Goal: Task Accomplishment & Management: Complete application form

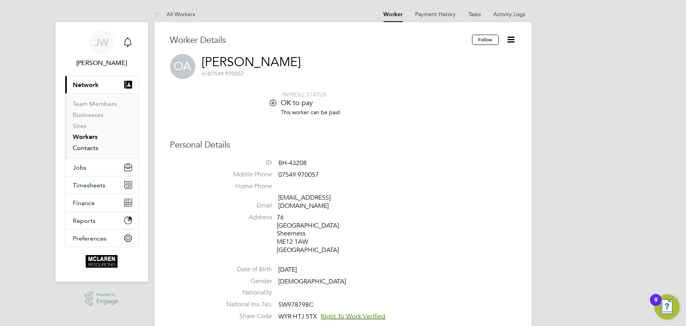
click at [89, 146] on link "Contacts" at bounding box center [86, 147] width 26 height 7
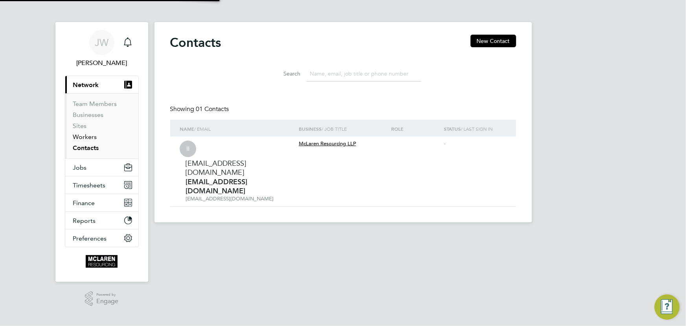
click at [88, 138] on link "Workers" at bounding box center [85, 136] width 24 height 7
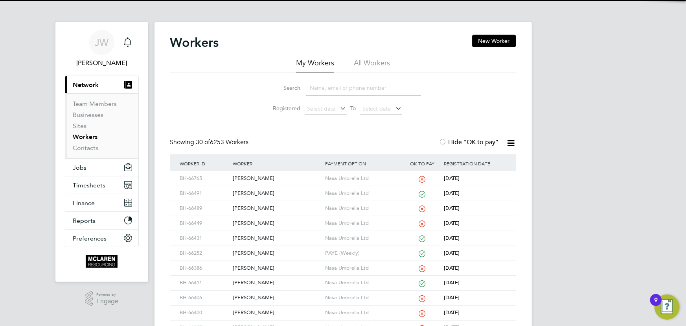
click at [320, 89] on input at bounding box center [363, 87] width 115 height 15
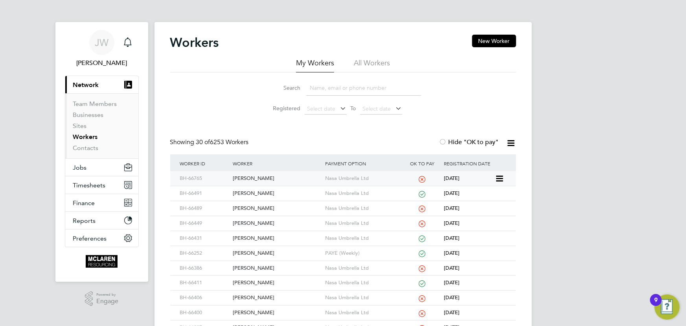
click at [260, 177] on div "[PERSON_NAME]" at bounding box center [277, 178] width 92 height 15
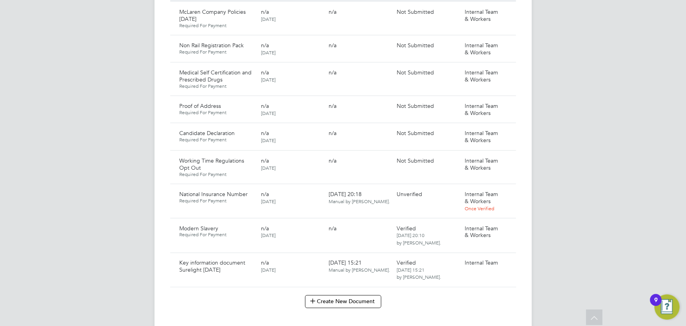
scroll to position [572, 0]
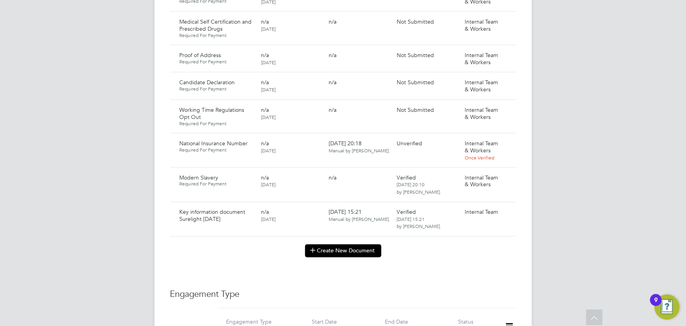
click at [354, 244] on button "Create New Document" at bounding box center [343, 250] width 76 height 13
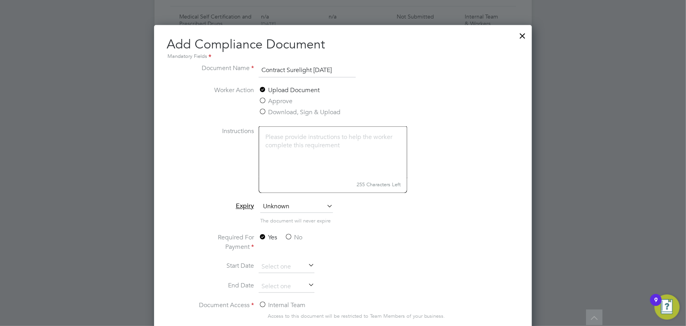
scroll to position [679, 0]
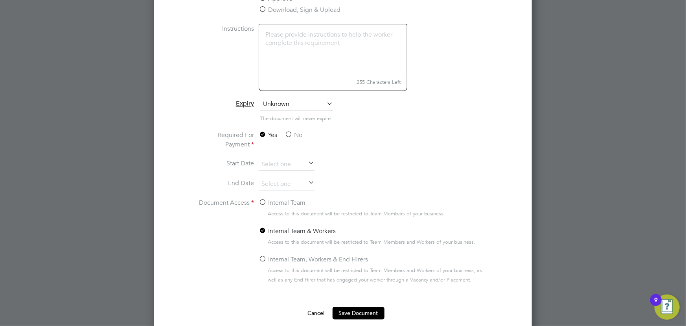
type input "Contract Surelight 18.08.25"
click at [301, 133] on label "No" at bounding box center [294, 135] width 18 height 9
click at [0, 0] on input "No" at bounding box center [0, 0] width 0 height 0
click at [285, 200] on label "Internal Team" at bounding box center [282, 202] width 47 height 9
click at [0, 0] on input "Internal Team" at bounding box center [0, 0] width 0 height 0
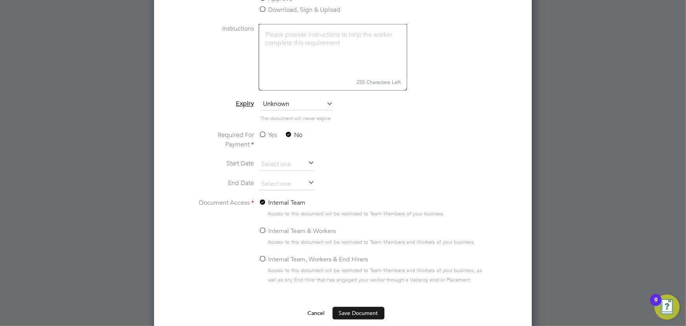
click at [356, 312] on button "Save Document" at bounding box center [359, 313] width 52 height 13
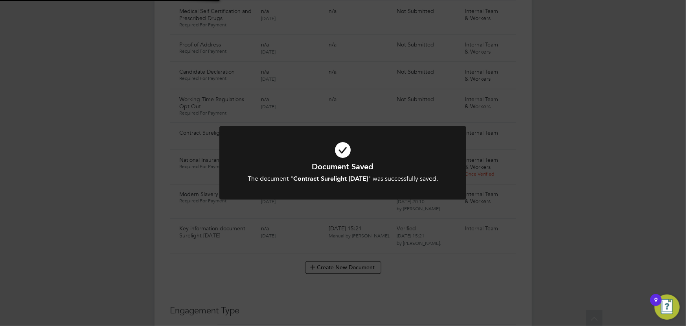
scroll to position [572, 0]
click at [105, 210] on div "Document Saved The document " Contract Surelight 18.08.25 " was successfully sa…" at bounding box center [343, 163] width 686 height 326
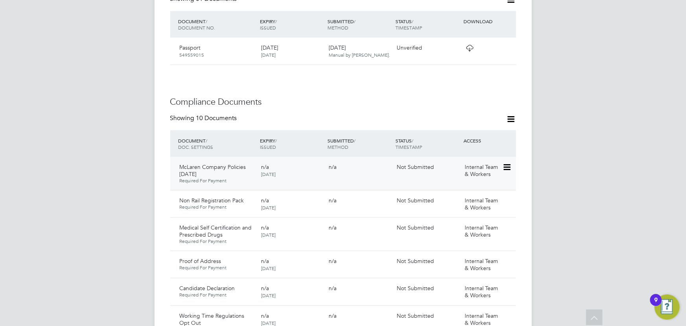
scroll to position [464, 0]
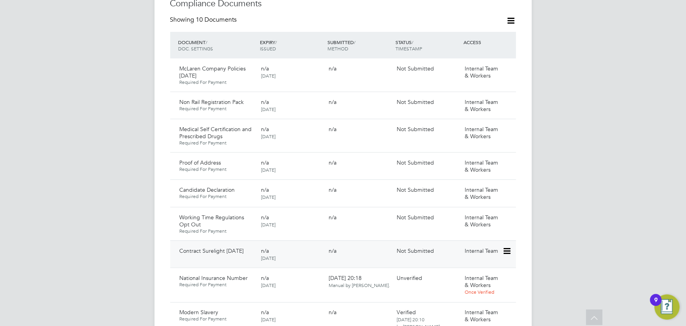
click at [510, 246] on icon at bounding box center [506, 250] width 8 height 9
click at [476, 271] on li "Submit Document" at bounding box center [482, 272] width 55 height 11
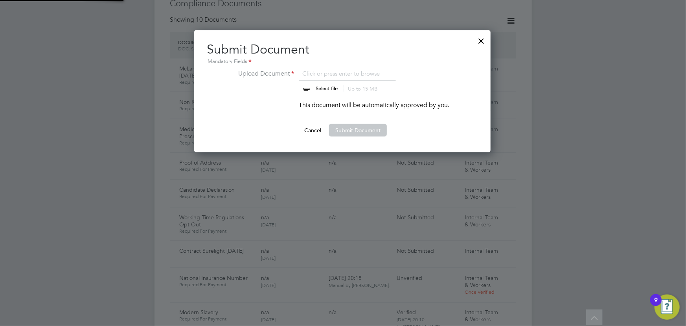
scroll to position [122, 297]
click at [329, 88] on input "file" at bounding box center [333, 81] width 123 height 24
type input "C:\fakepath\Complete_with_Docusign_Candidate_Terms_CIS_M (7).pdf"
click at [353, 130] on button "Submit Document" at bounding box center [358, 130] width 58 height 13
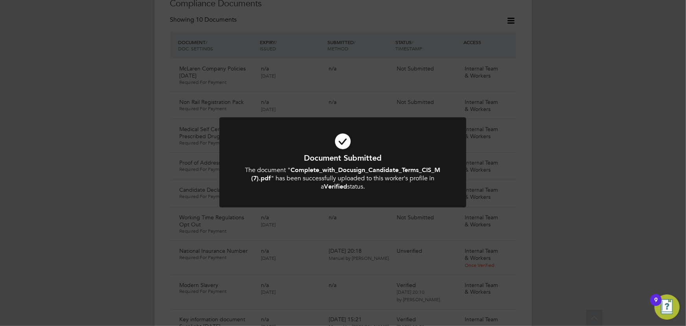
click at [616, 143] on div "Document Submitted The document " Complete_with_Docusign_Candidate_Terms_CIS_M …" at bounding box center [343, 163] width 686 height 326
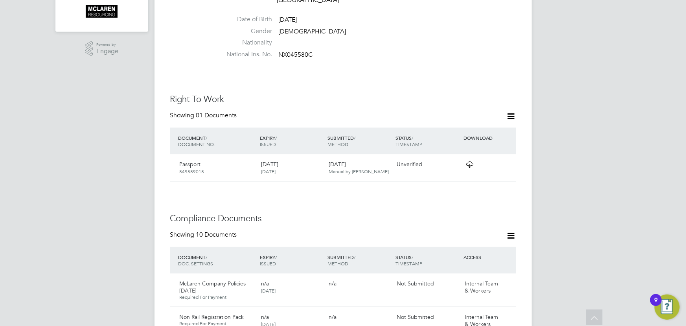
scroll to position [0, 0]
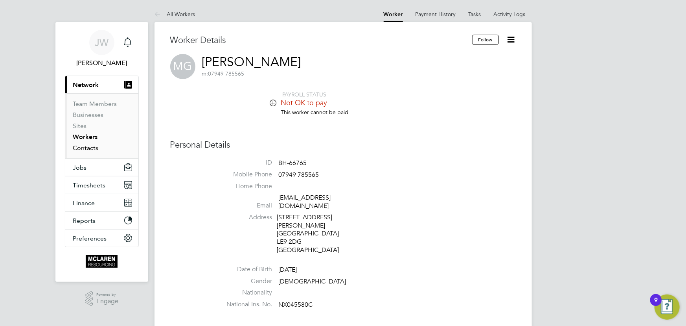
click at [82, 146] on link "Contacts" at bounding box center [86, 147] width 26 height 7
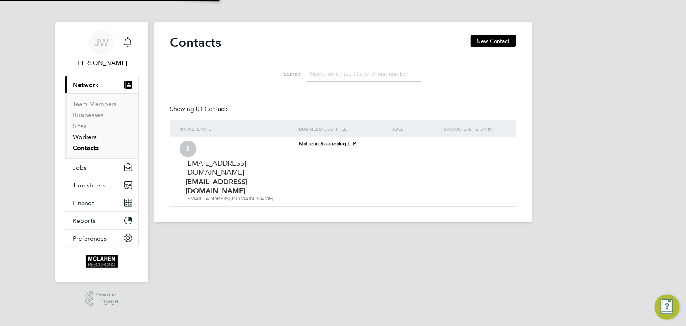
click at [83, 137] on link "Workers" at bounding box center [85, 136] width 24 height 7
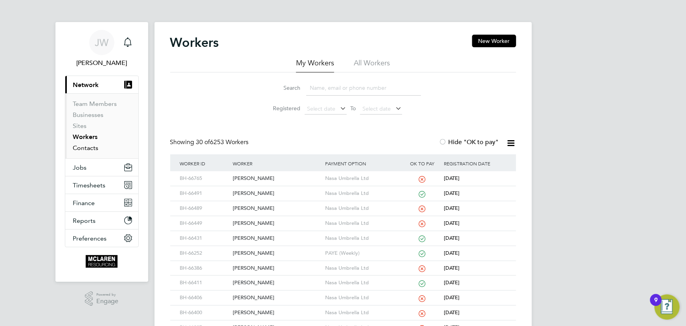
click at [88, 146] on link "Contacts" at bounding box center [86, 147] width 26 height 7
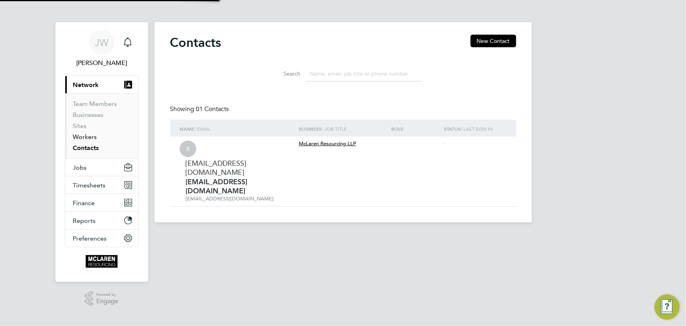
click at [87, 135] on link "Workers" at bounding box center [85, 136] width 24 height 7
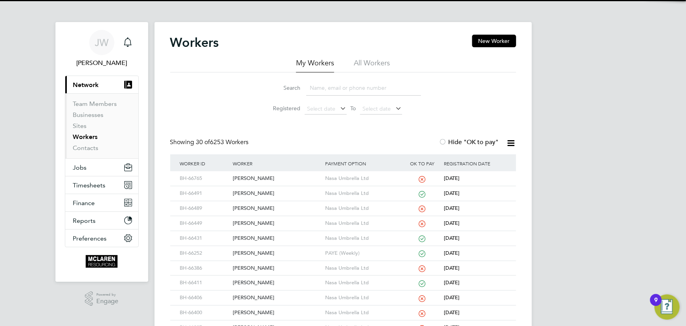
click at [320, 94] on input at bounding box center [363, 87] width 115 height 15
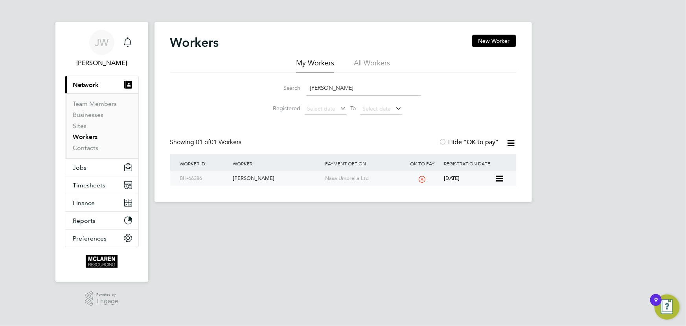
type input "nathan baynes"
click at [256, 177] on div "Nathan Baynes" at bounding box center [277, 178] width 92 height 15
click at [86, 148] on link "Contacts" at bounding box center [86, 147] width 26 height 7
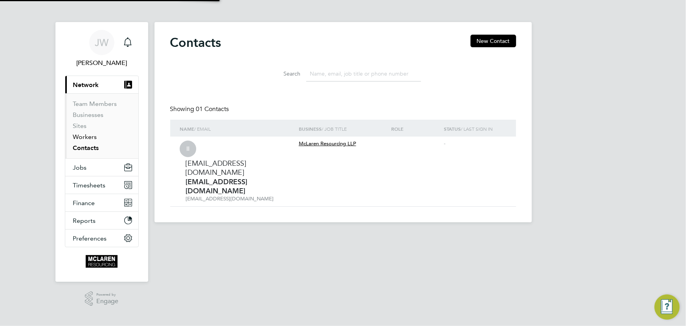
click at [86, 136] on link "Workers" at bounding box center [85, 136] width 24 height 7
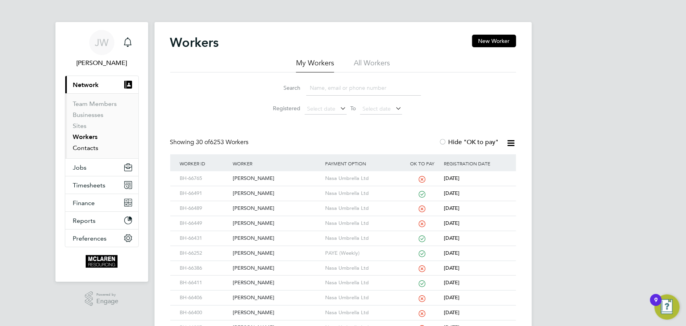
click at [82, 147] on link "Contacts" at bounding box center [86, 147] width 26 height 7
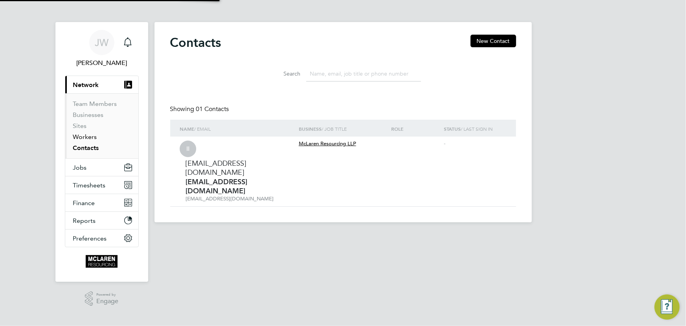
click at [85, 136] on link "Workers" at bounding box center [85, 136] width 24 height 7
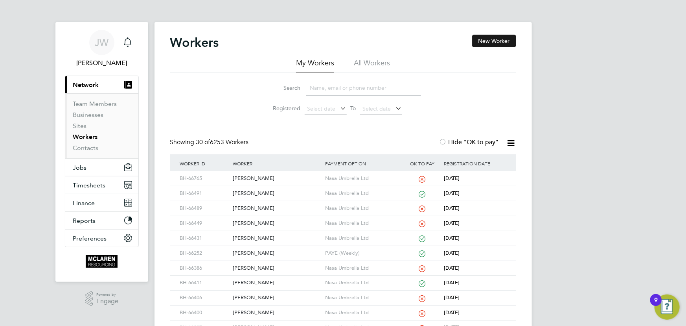
click at [492, 44] on button "New Worker" at bounding box center [494, 41] width 44 height 13
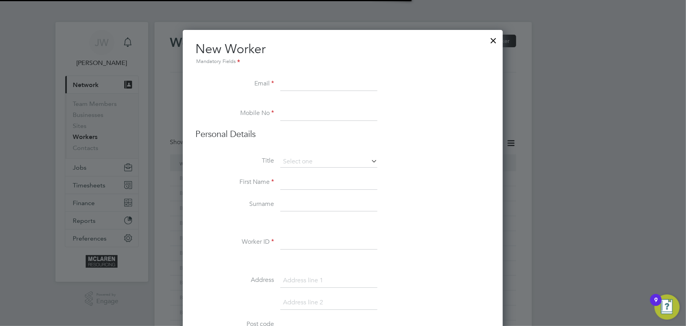
scroll to position [894, 320]
paste input "satheesselvam@gmail.com"
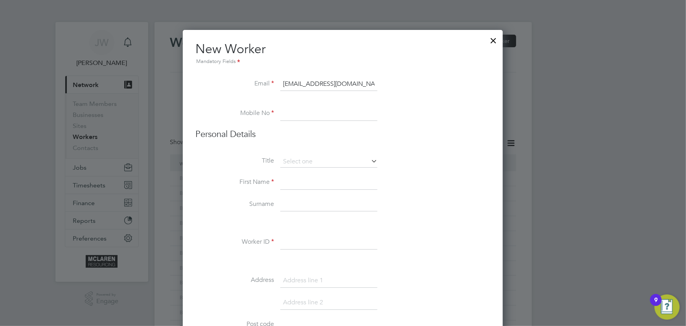
type input "satheesselvam@gmail.com"
click at [296, 184] on input at bounding box center [328, 182] width 97 height 14
paste input "07850131191"
type input "07850131191"
click at [303, 186] on input at bounding box center [328, 182] width 97 height 14
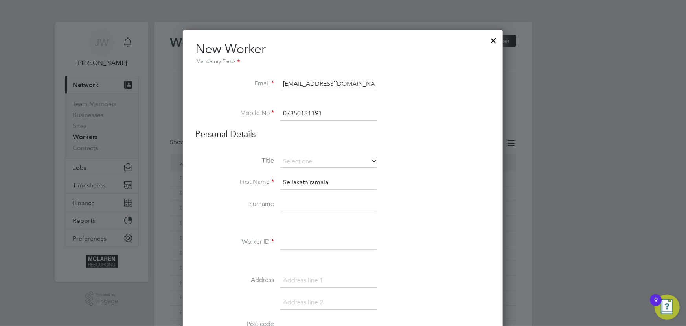
type input "Sellakathiramalai"
click at [307, 205] on input at bounding box center [328, 204] width 97 height 14
type input "Satheeskumar"
click at [306, 248] on input at bounding box center [328, 242] width 97 height 14
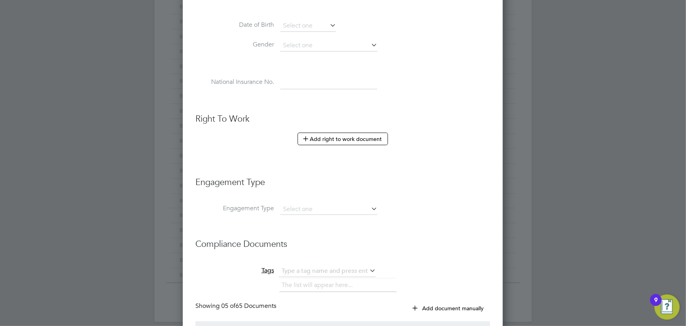
scroll to position [393, 0]
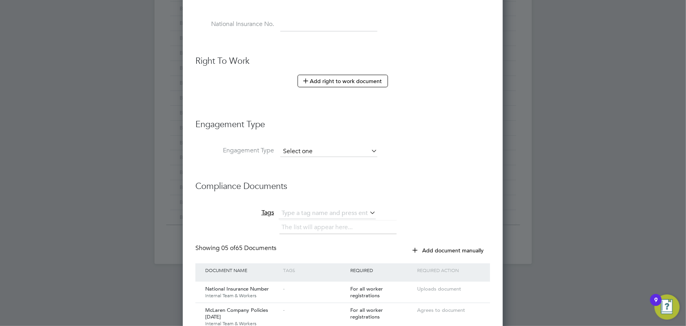
type input "BH-68272"
click at [303, 152] on input at bounding box center [328, 151] width 97 height 11
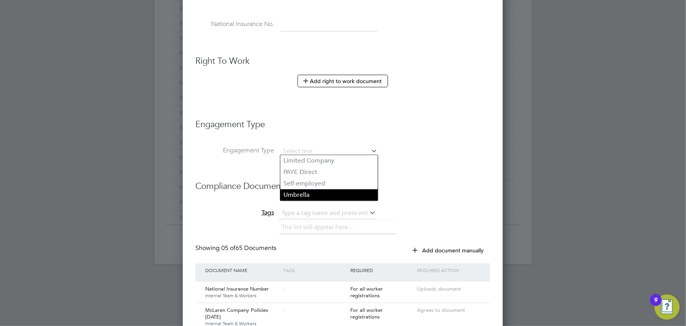
click at [308, 195] on li "Umbrella" at bounding box center [328, 194] width 97 height 11
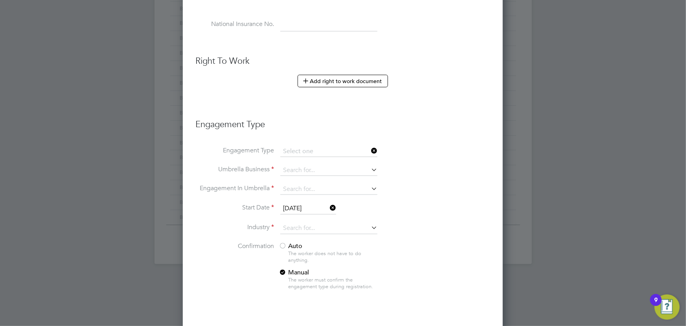
type input "Umbrella"
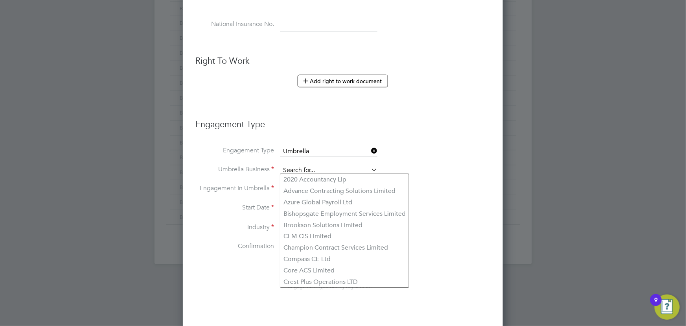
click at [320, 167] on input at bounding box center [328, 170] width 97 height 11
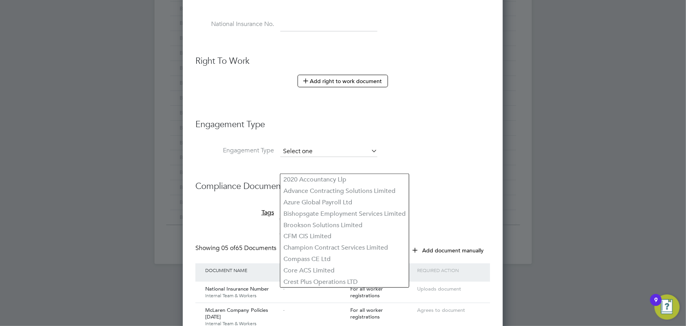
click at [327, 152] on input at bounding box center [328, 151] width 97 height 11
click at [358, 163] on li "Limited Company" at bounding box center [328, 160] width 97 height 11
type input "Limited Company"
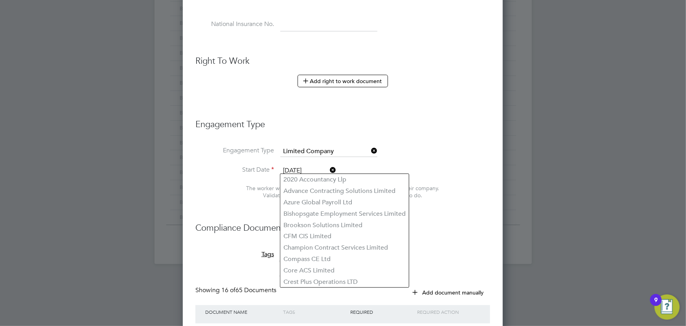
scroll to position [1204, 320]
click at [484, 173] on li "Start Date 26 Aug 2025" at bounding box center [342, 175] width 295 height 20
click at [383, 159] on li "Engagement Type Limited Company" at bounding box center [342, 155] width 295 height 19
drag, startPoint x: 572, startPoint y: 178, endPoint x: 567, endPoint y: 180, distance: 4.9
click at [572, 179] on div at bounding box center [343, 163] width 686 height 326
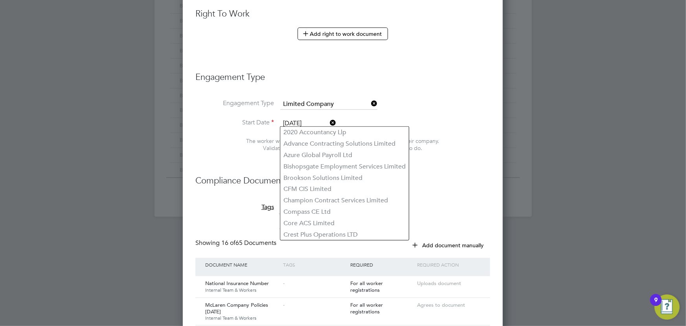
scroll to position [357, 0]
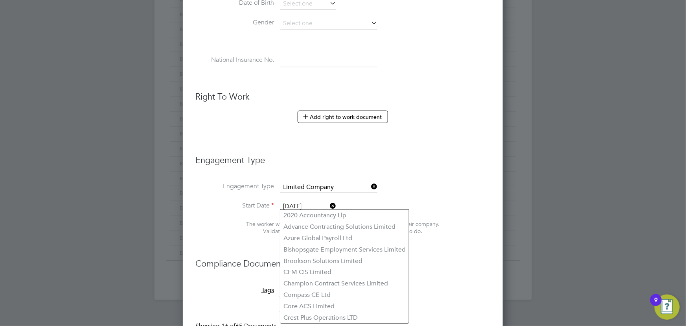
click at [507, 173] on div at bounding box center [343, 163] width 686 height 326
drag, startPoint x: 439, startPoint y: 234, endPoint x: 427, endPoint y: 244, distance: 16.2
click at [434, 241] on ul "New Worker Mandatory Fields Email satheesselvam@gmail.com Mobile No 07850131191…" at bounding box center [342, 275] width 295 height 1182
click at [191, 224] on div "New Worker Mandatory Fields Email satheesselvam@gmail.com Mobile No 07850131191…" at bounding box center [343, 277] width 320 height 1208
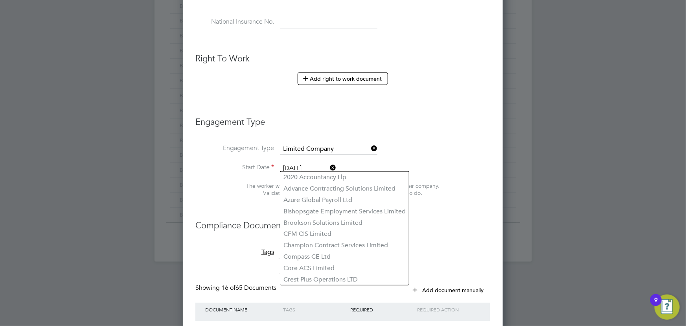
scroll to position [464, 0]
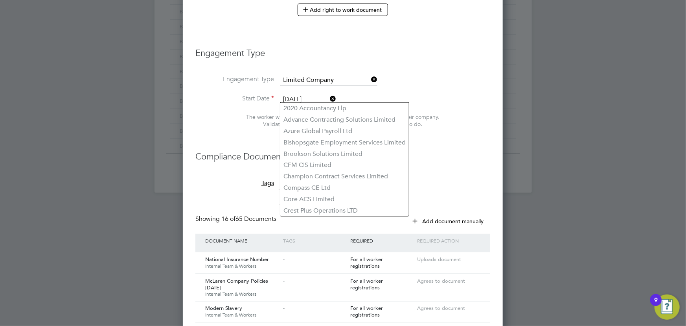
click at [356, 97] on li "Start Date 26 Aug 2025" at bounding box center [342, 104] width 295 height 20
click at [359, 126] on li "Azure Global Payroll Ltd" at bounding box center [344, 130] width 129 height 11
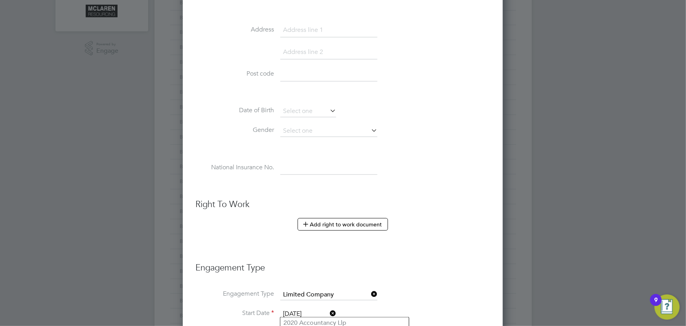
scroll to position [393, 0]
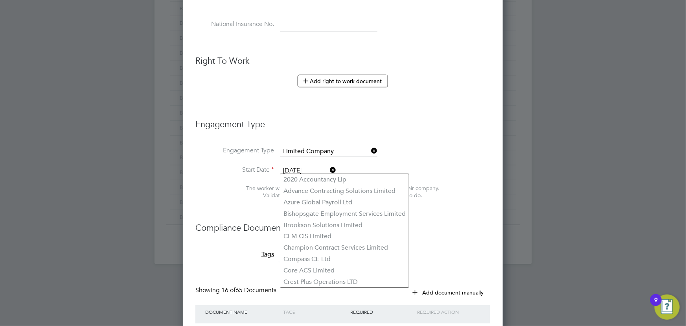
click at [370, 149] on icon at bounding box center [370, 150] width 0 height 11
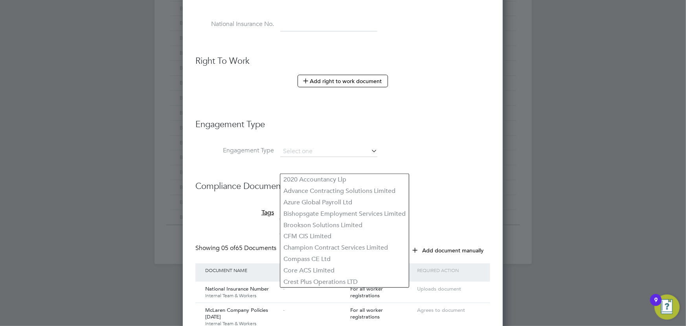
click at [519, 157] on div at bounding box center [343, 163] width 686 height 326
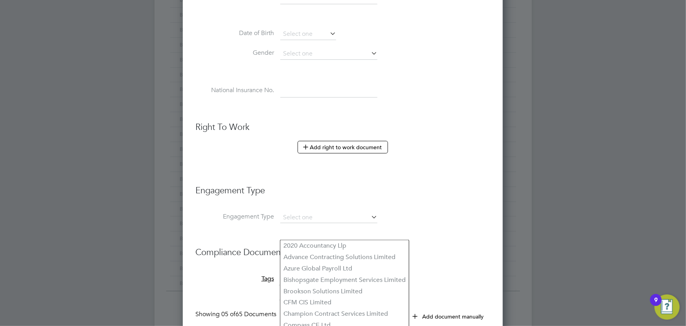
scroll to position [393, 0]
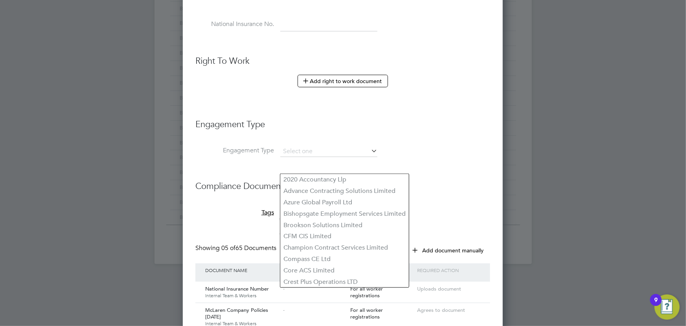
click at [541, 181] on div at bounding box center [343, 163] width 686 height 326
drag, startPoint x: 379, startPoint y: 226, endPoint x: 497, endPoint y: 224, distance: 118.7
click at [381, 226] on li "Brookson Solutions Limited" at bounding box center [344, 224] width 129 height 11
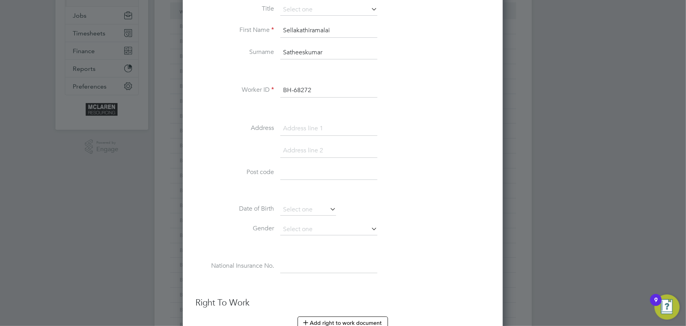
scroll to position [98, 0]
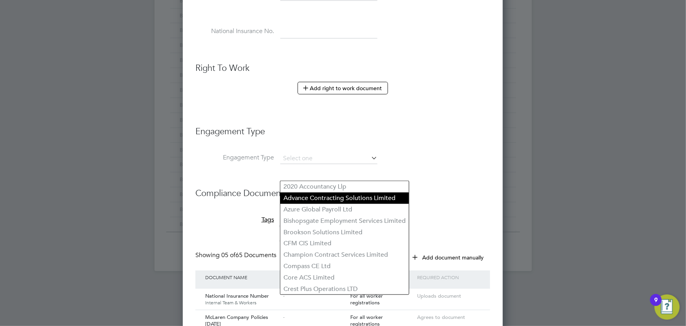
scroll to position [393, 0]
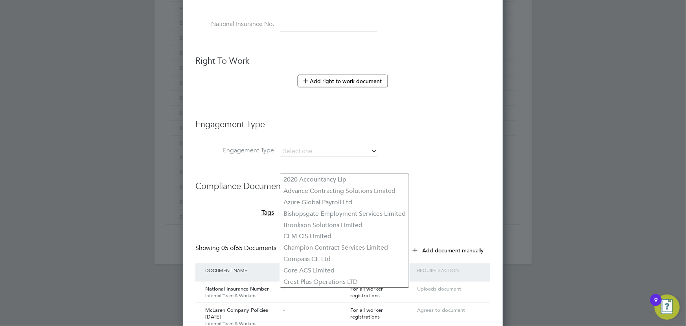
click at [530, 133] on div at bounding box center [343, 163] width 686 height 326
click at [353, 149] on input at bounding box center [328, 151] width 97 height 11
click at [339, 158] on li "Limited Company" at bounding box center [328, 160] width 97 height 11
type input "Limited Company"
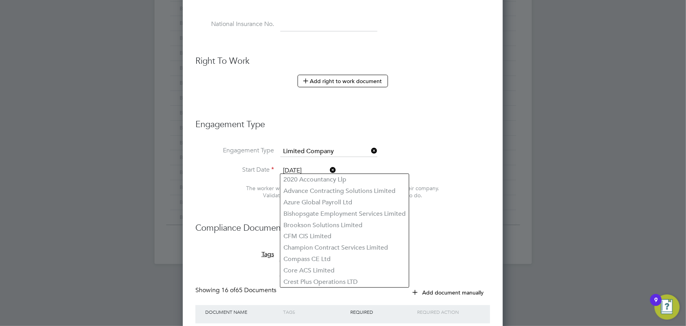
scroll to position [1204, 320]
click at [536, 147] on div at bounding box center [343, 163] width 686 height 326
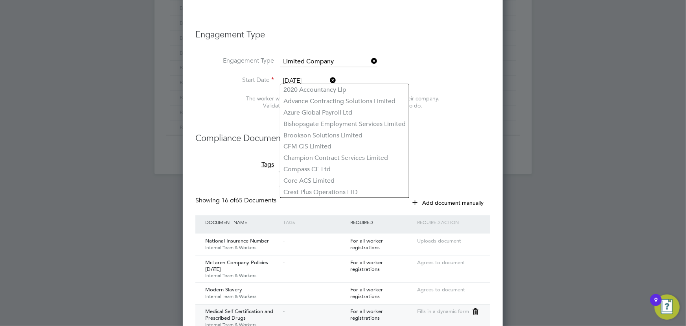
scroll to position [572, 0]
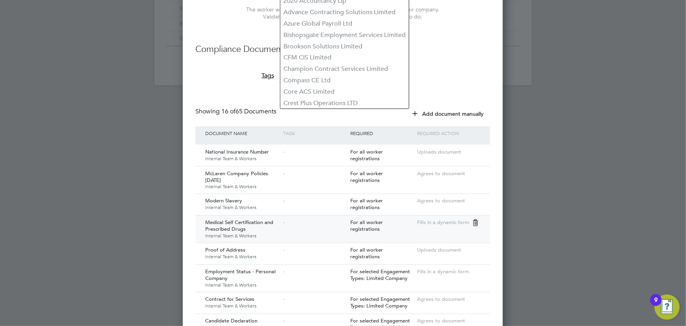
click at [369, 219] on span "For all worker registrations" at bounding box center [366, 225] width 33 height 13
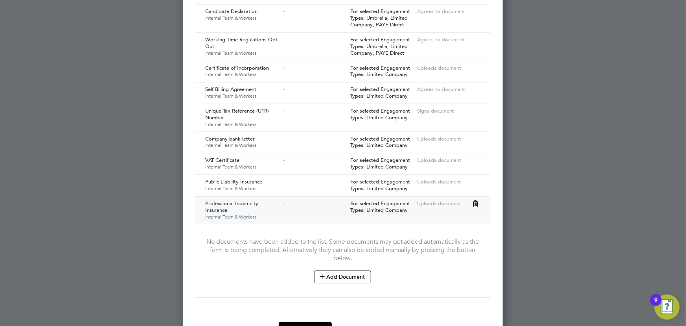
scroll to position [908, 0]
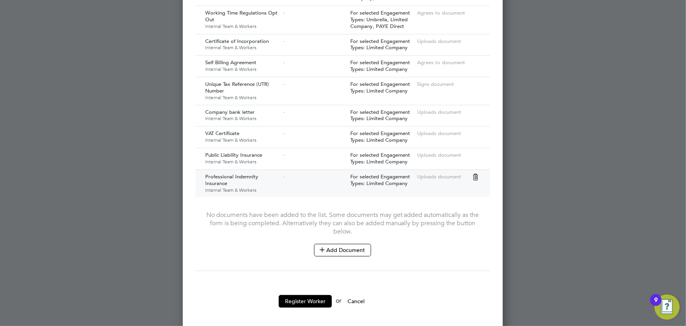
drag, startPoint x: 330, startPoint y: 241, endPoint x: 364, endPoint y: 186, distance: 65.3
click at [331, 243] on button "Add Document" at bounding box center [342, 249] width 57 height 13
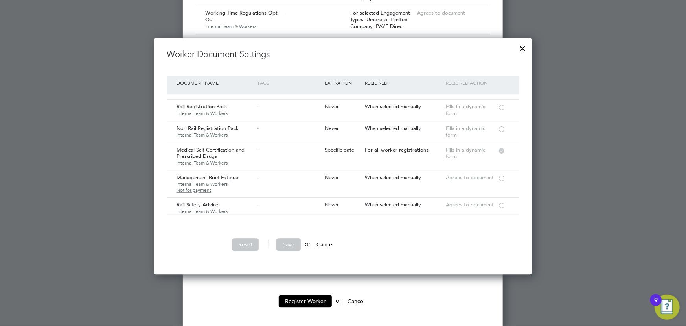
scroll to position [107, 0]
click at [501, 128] on div at bounding box center [502, 128] width 8 height 6
click at [293, 242] on button "Save" at bounding box center [288, 244] width 24 height 13
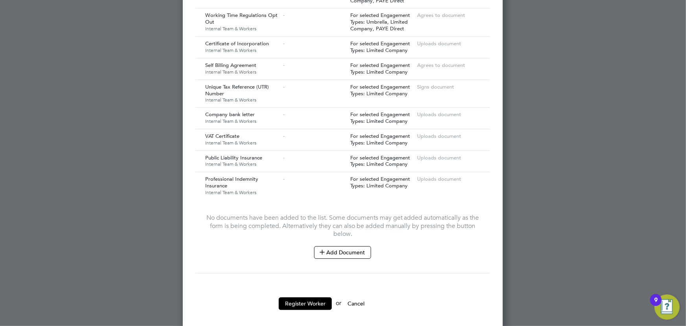
scroll to position [929, 0]
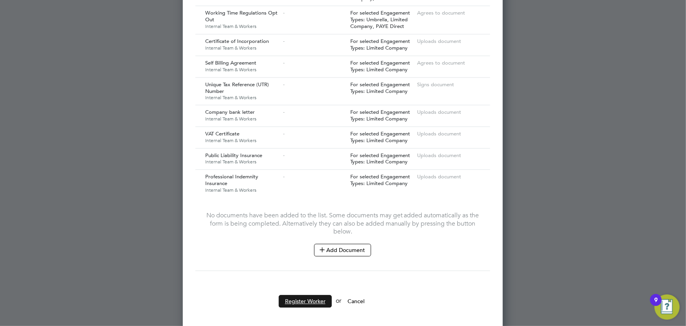
click at [310, 295] on button "Register Worker" at bounding box center [305, 300] width 53 height 13
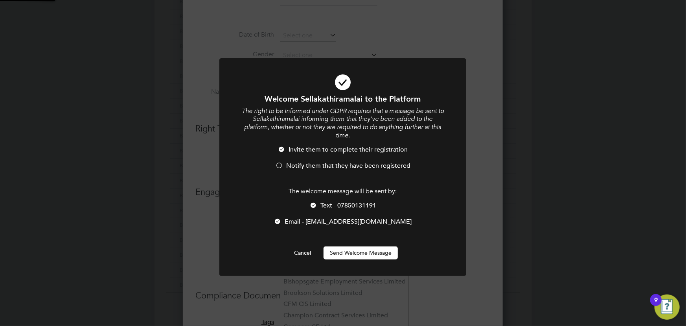
scroll to position [0, 0]
drag, startPoint x: 372, startPoint y: 249, endPoint x: 468, endPoint y: 230, distance: 97.8
click at [373, 249] on button "Send Welcome Message" at bounding box center [361, 252] width 74 height 13
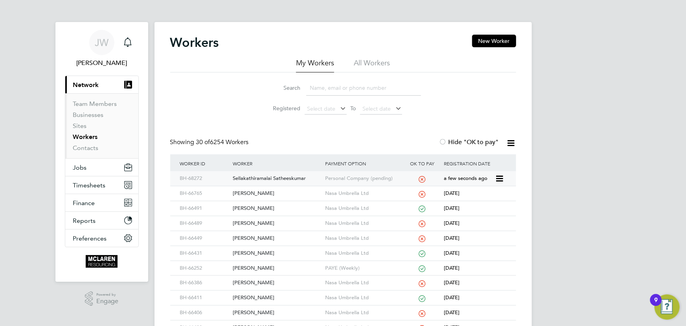
click at [277, 174] on div "Sellakathiramalai Satheeskumar" at bounding box center [277, 178] width 92 height 15
click at [305, 90] on div "Search" at bounding box center [343, 87] width 156 height 15
click at [320, 87] on input at bounding box center [363, 87] width 115 height 15
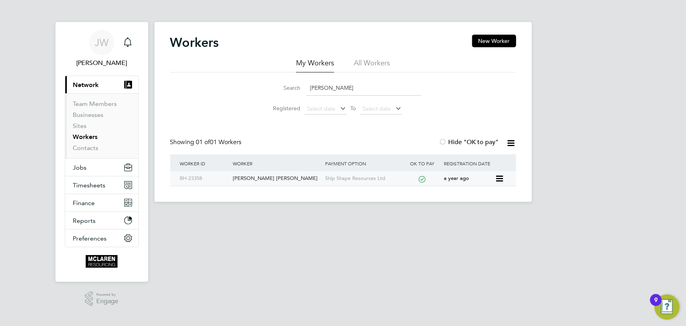
type input "miah"
click at [276, 179] on div "Mohammed Masum Miah" at bounding box center [277, 178] width 92 height 15
click at [83, 150] on link "Contacts" at bounding box center [86, 147] width 26 height 7
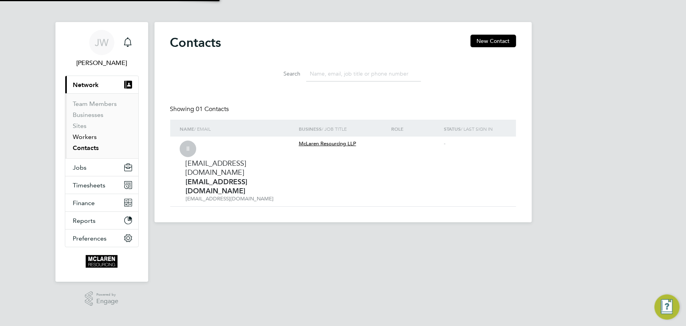
drag, startPoint x: 86, startPoint y: 136, endPoint x: 150, endPoint y: 133, distance: 63.8
click at [86, 136] on link "Workers" at bounding box center [85, 136] width 24 height 7
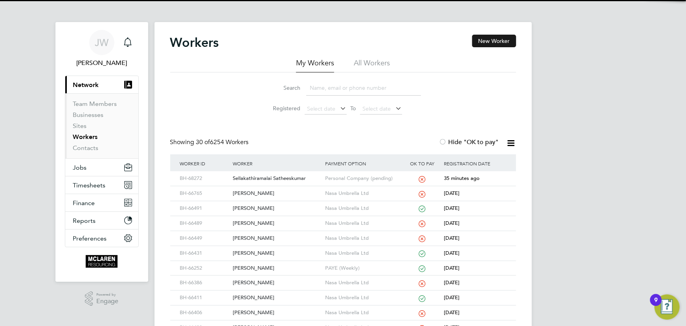
click at [503, 39] on button "New Worker" at bounding box center [494, 41] width 44 height 13
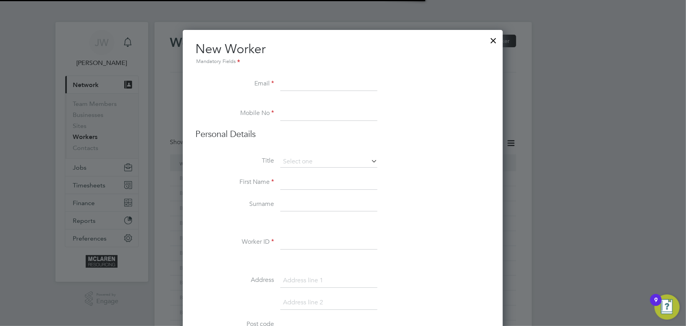
scroll to position [894, 320]
paste input "Mahmud720@outlook.com"
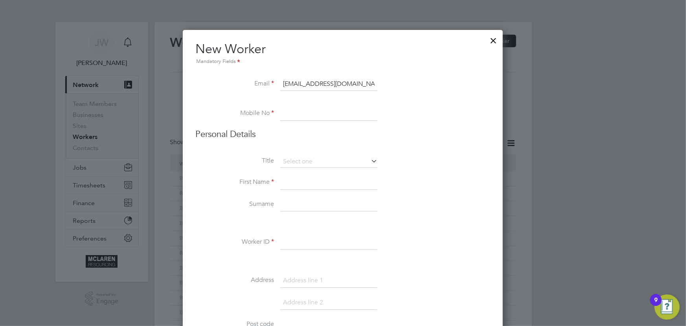
type input "Mahmud720@outlook.com"
click at [287, 200] on input at bounding box center [328, 204] width 97 height 14
drag, startPoint x: 335, startPoint y: 122, endPoint x: 319, endPoint y: 118, distance: 16.5
paste input "7881 667147"
click at [281, 116] on input "7881 667147" at bounding box center [328, 114] width 97 height 14
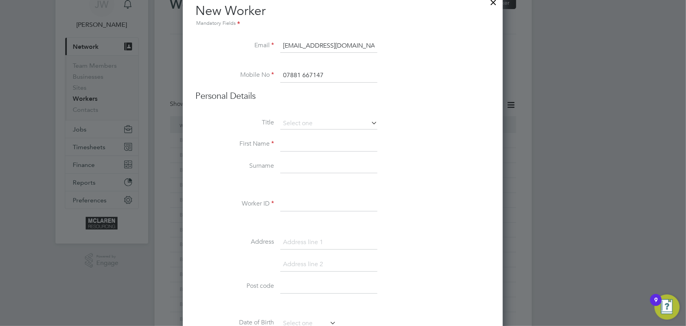
scroll to position [107, 0]
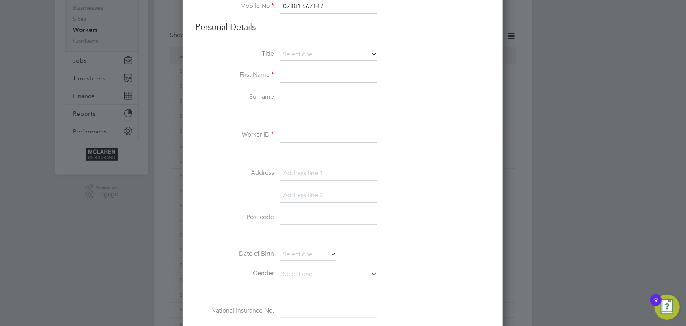
type input "07881 667147"
click at [292, 86] on li "First Name" at bounding box center [342, 79] width 295 height 22
click at [300, 76] on input at bounding box center [328, 75] width 97 height 14
type input "[PERSON_NAME]"
click at [318, 95] on input at bounding box center [328, 97] width 97 height 14
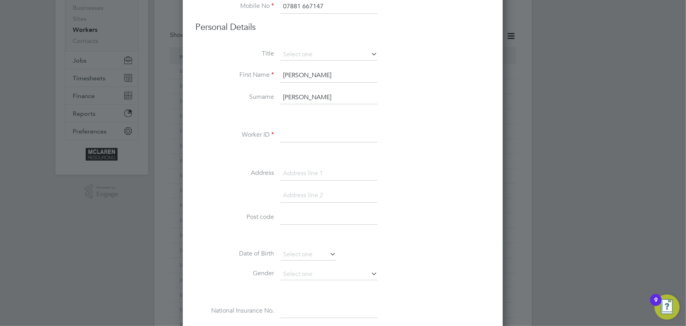
type input "[PERSON_NAME]"
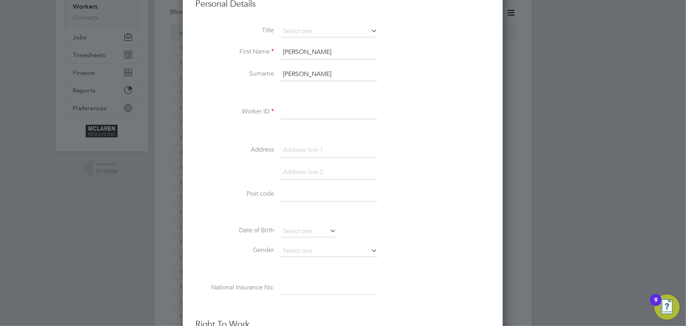
scroll to position [143, 0]
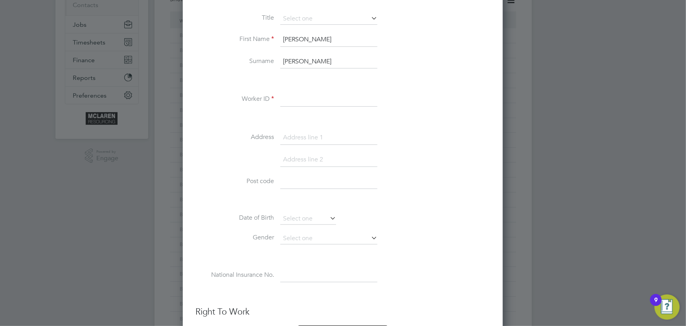
click at [305, 103] on input at bounding box center [328, 99] width 97 height 14
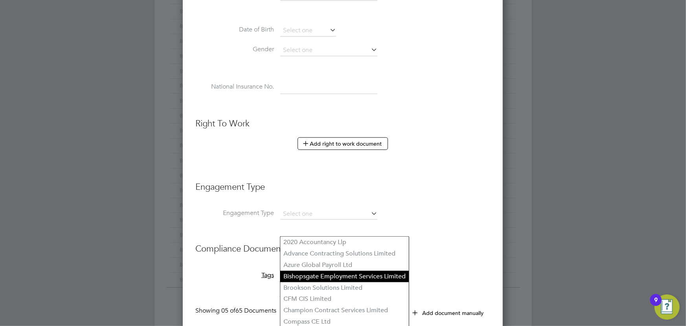
scroll to position [429, 0]
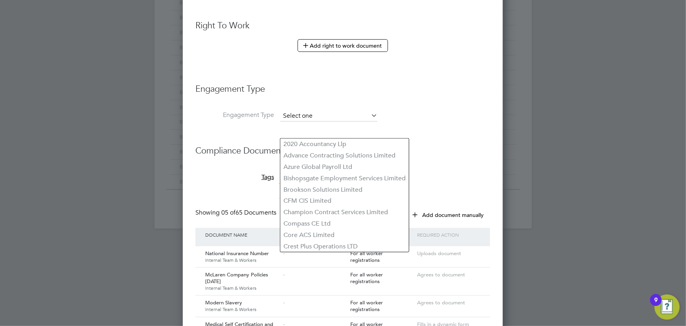
type input "BH-68276"
click at [288, 114] on input at bounding box center [328, 115] width 97 height 11
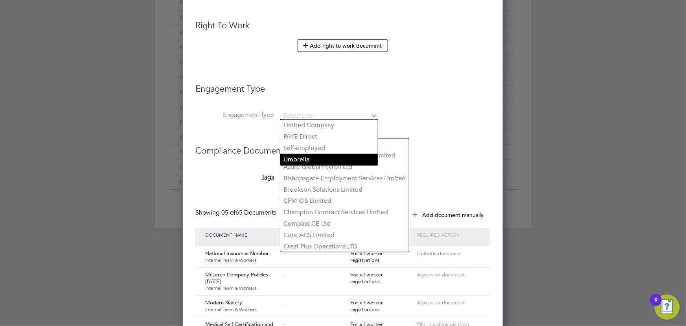
click at [291, 158] on li "Umbrella" at bounding box center [328, 159] width 97 height 11
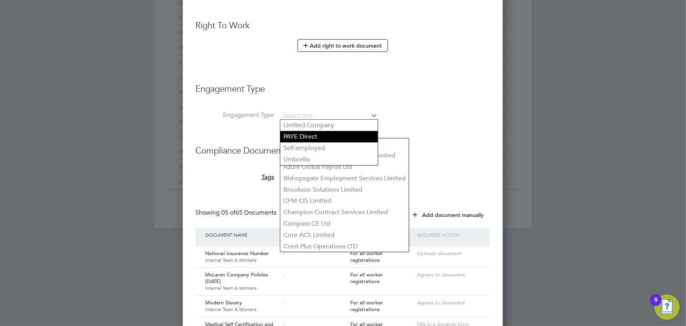
type input "Umbrella"
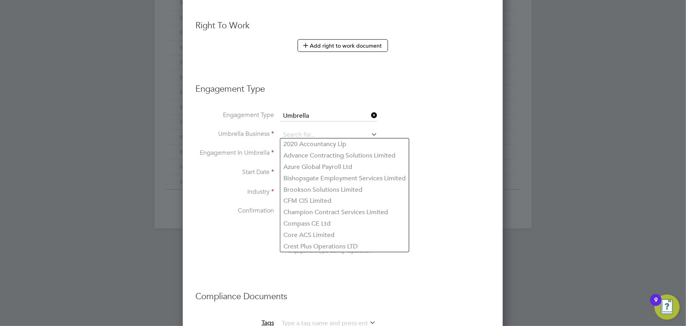
scroll to position [1095, 320]
click at [298, 123] on li "Engagement Type Umbrella" at bounding box center [342, 119] width 295 height 19
click at [298, 130] on input at bounding box center [328, 134] width 97 height 11
click at [307, 142] on li "Nasa Umbrella Ltd" at bounding box center [328, 143] width 97 height 11
type input "Nasa Umbrella Ltd"
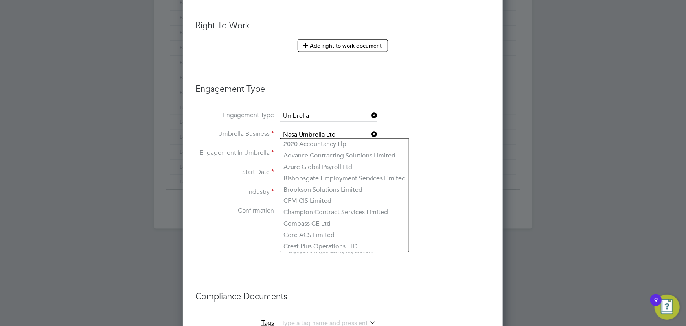
click at [456, 141] on li "Umbrella Business Nasa Umbrella Ltd" at bounding box center [342, 138] width 295 height 19
click at [463, 147] on ul "New Worker Mandatory Fields Email Mahmud720@outlook.com Mobile No 07881 667147 …" at bounding box center [342, 148] width 295 height 1073
click at [434, 167] on li "Start Date 26 Aug 2025" at bounding box center [342, 177] width 295 height 20
click at [240, 148] on li "Engagement In Umbrella" at bounding box center [342, 157] width 295 height 19
click at [276, 149] on li "Engagement In Umbrella" at bounding box center [342, 157] width 295 height 19
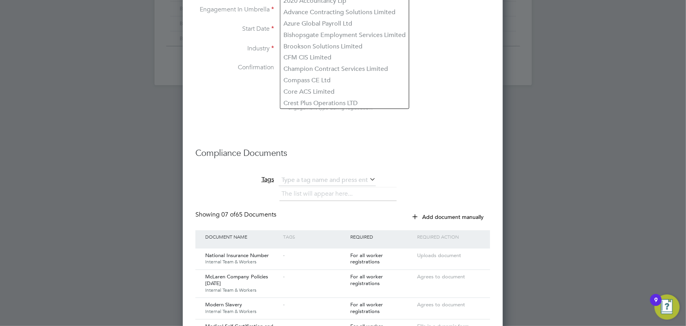
click at [405, 174] on li "Tags The list will appear here..." at bounding box center [342, 192] width 295 height 37
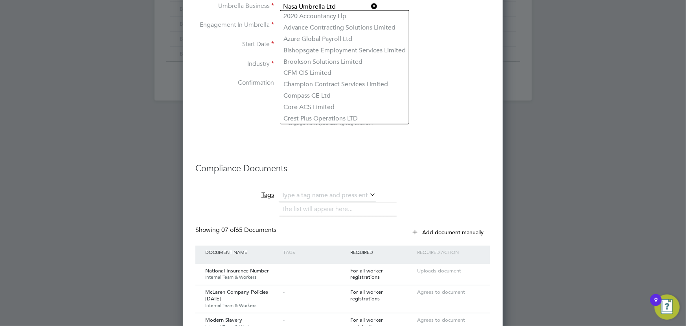
scroll to position [393, 0]
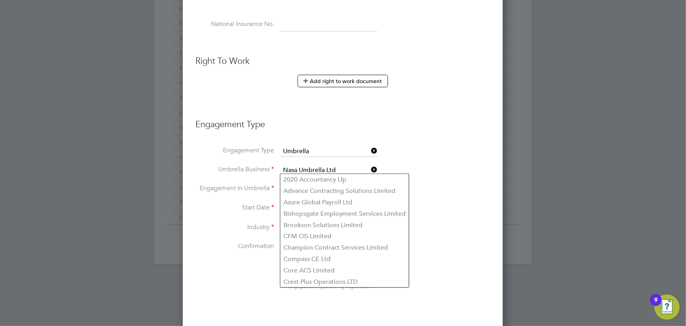
click at [276, 186] on li "Engagement In Umbrella" at bounding box center [342, 193] width 295 height 19
click at [444, 150] on li "Engagement Type Umbrella" at bounding box center [342, 155] width 295 height 19
click at [370, 167] on icon at bounding box center [370, 169] width 0 height 11
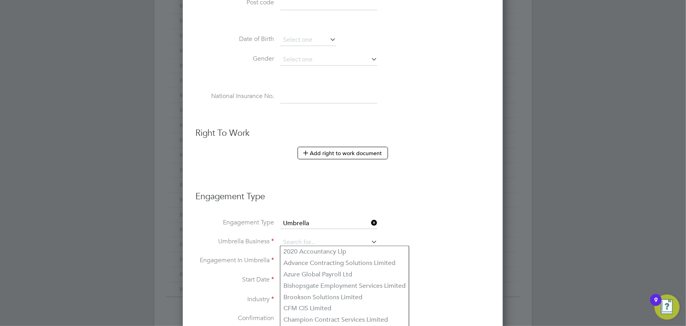
scroll to position [429, 0]
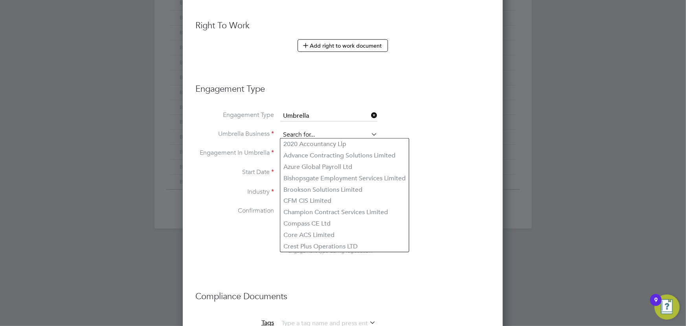
click at [302, 135] on input at bounding box center [328, 134] width 97 height 11
click at [300, 133] on input at bounding box center [328, 134] width 97 height 11
click at [295, 140] on b "Nasa" at bounding box center [290, 143] width 15 height 7
type input "Nasa Umbrella Ltd"
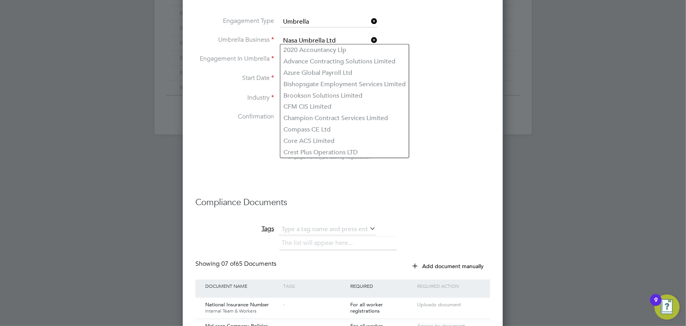
scroll to position [393, 0]
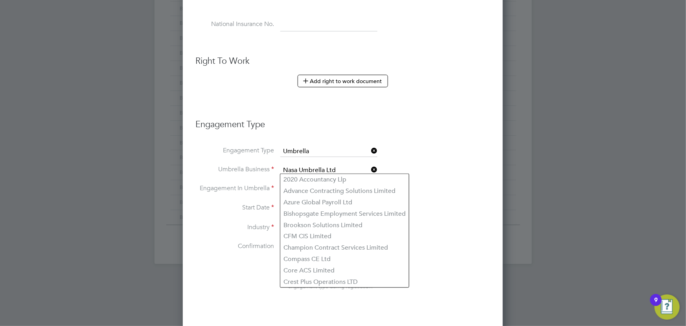
click at [464, 177] on li "Umbrella Business Nasa Umbrella Ltd" at bounding box center [342, 174] width 295 height 19
click at [276, 184] on li "Engagement In Umbrella" at bounding box center [342, 193] width 295 height 19
click at [266, 203] on label "Start Date" at bounding box center [234, 207] width 79 height 8
click at [279, 205] on li "Start Date 26 Aug 2025" at bounding box center [342, 212] width 295 height 20
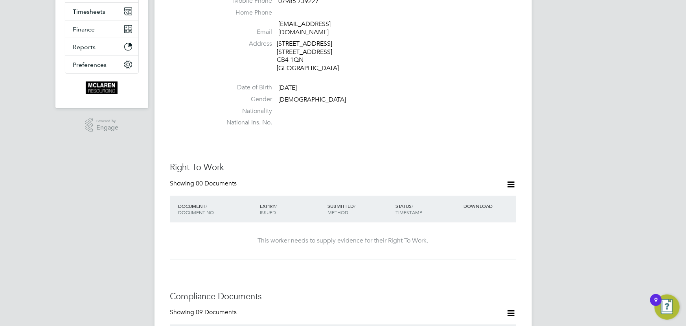
scroll to position [250, 0]
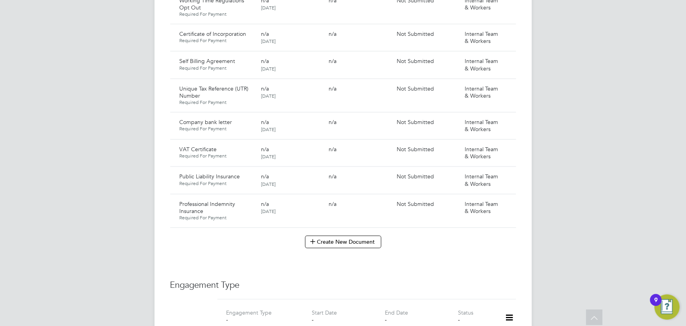
scroll to position [822, 0]
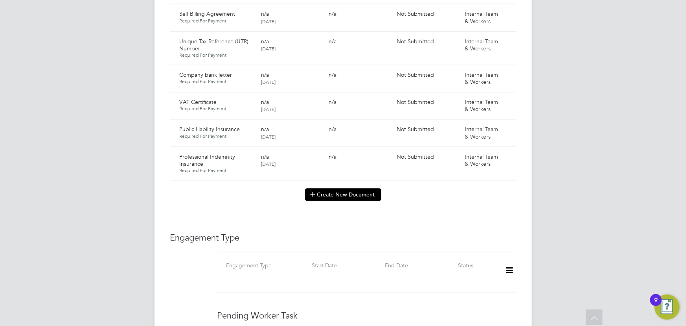
click at [353, 188] on button "Create New Document" at bounding box center [343, 194] width 76 height 13
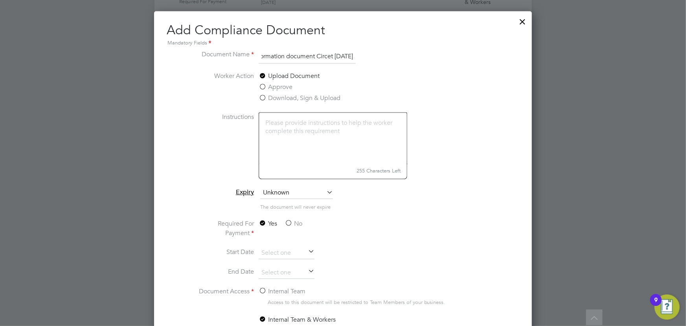
scroll to position [893, 0]
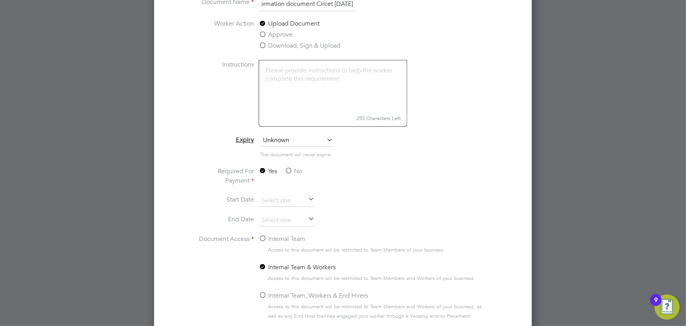
type input "Key information document Circet [DATE]"
click at [301, 171] on label "No" at bounding box center [294, 170] width 18 height 9
click at [0, 0] on input "No" at bounding box center [0, 0] width 0 height 0
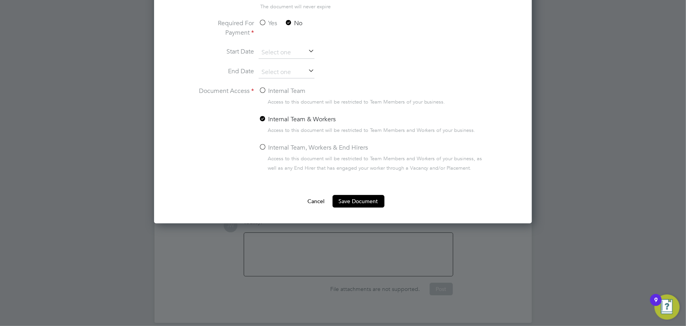
scroll to position [1042, 0]
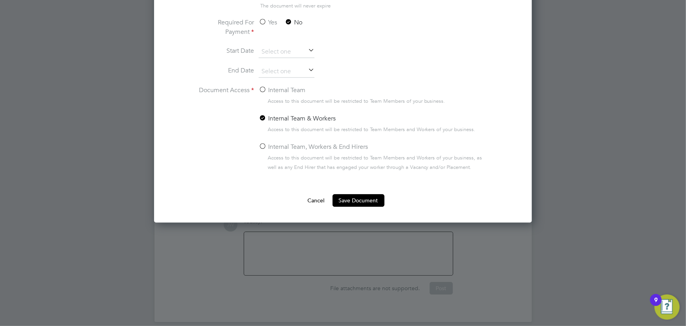
click at [283, 88] on label "Internal Team" at bounding box center [282, 89] width 47 height 9
click at [0, 0] on input "Internal Team" at bounding box center [0, 0] width 0 height 0
click at [371, 198] on button "Save Document" at bounding box center [359, 200] width 52 height 13
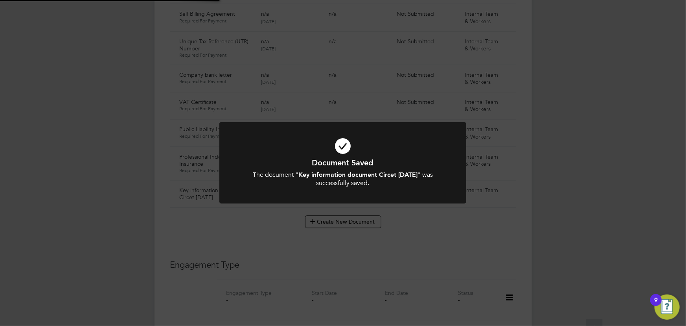
click at [585, 187] on div "Document Saved The document " Key information document Circet 18.08.25 " was su…" at bounding box center [343, 163] width 686 height 326
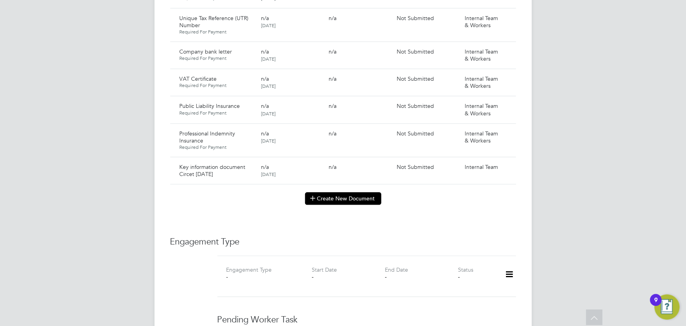
scroll to position [857, 0]
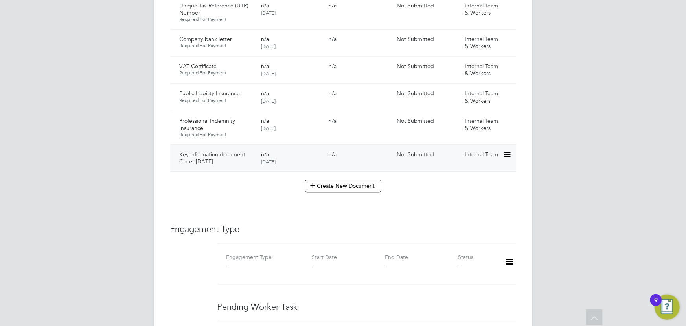
click at [508, 150] on icon at bounding box center [506, 154] width 8 height 9
click at [468, 173] on li "Submit Document" at bounding box center [482, 176] width 55 height 11
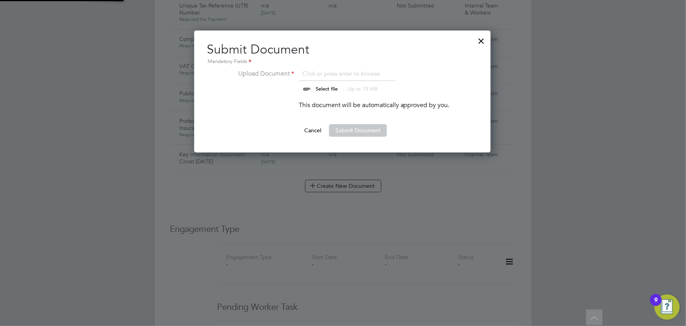
scroll to position [122, 297]
click at [325, 86] on input "file" at bounding box center [333, 81] width 123 height 24
type input "C:\fakepath\Key Information Document Limited company Sellakatrhiramalai Sathees…"
click at [371, 130] on button "Submit Document" at bounding box center [358, 130] width 58 height 13
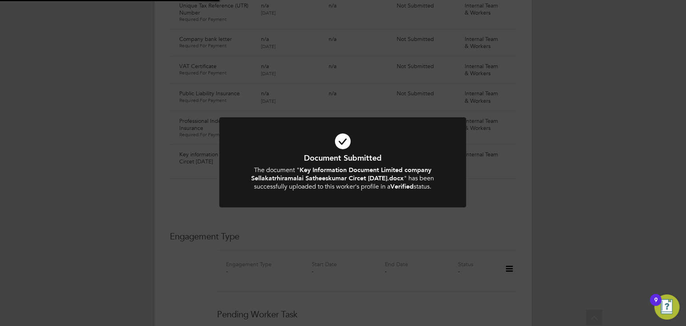
click at [582, 154] on div "Document Submitted The document " Key Information Document Limited company Sell…" at bounding box center [343, 163] width 686 height 326
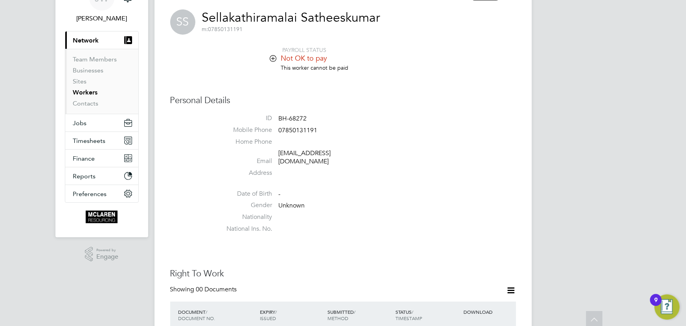
scroll to position [0, 0]
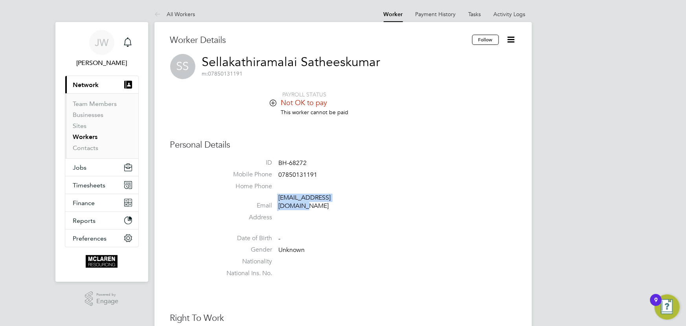
drag, startPoint x: 274, startPoint y: 196, endPoint x: 363, endPoint y: 197, distance: 89.6
click at [363, 197] on li "Email satheesselvam@gmail.com" at bounding box center [366, 202] width 299 height 19
copy li "satheesselvam@gmail.com"
click at [184, 12] on link "All Workers" at bounding box center [175, 14] width 41 height 7
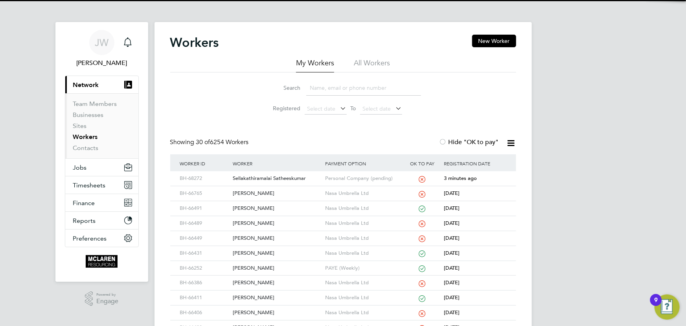
click at [321, 86] on input at bounding box center [363, 87] width 115 height 15
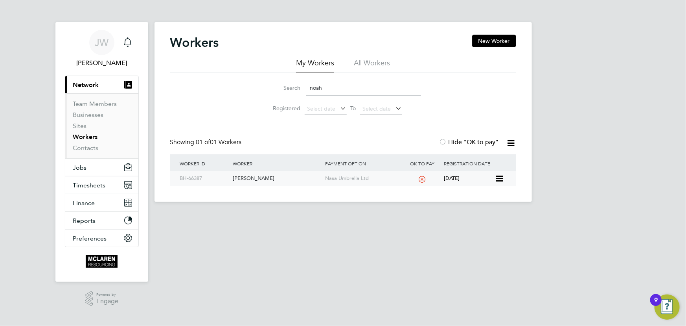
type input "noah"
click at [259, 178] on div "Noah Assurreira" at bounding box center [277, 178] width 92 height 15
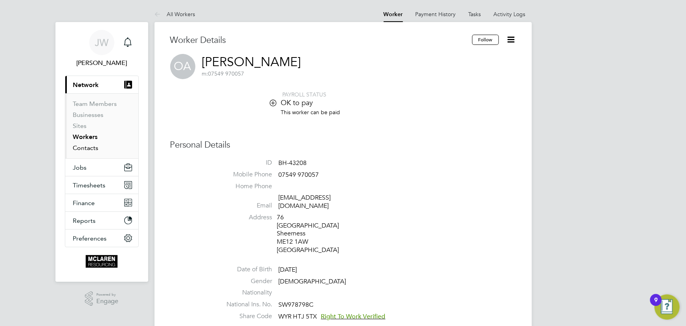
click at [91, 147] on link "Contacts" at bounding box center [86, 147] width 26 height 7
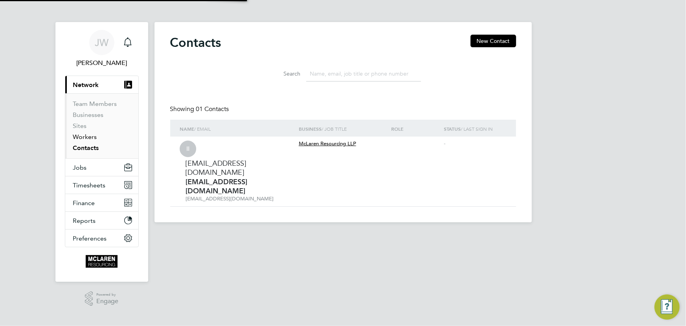
click at [87, 136] on link "Workers" at bounding box center [85, 136] width 24 height 7
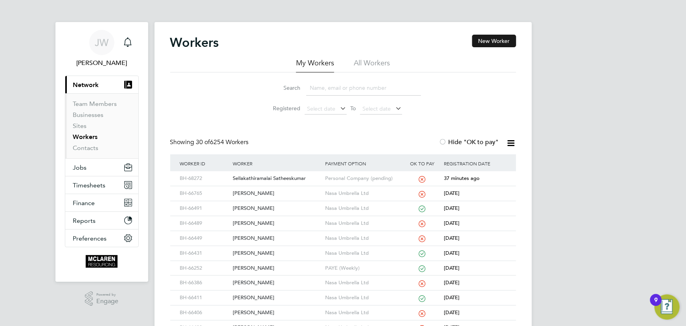
click at [480, 43] on button "New Worker" at bounding box center [494, 41] width 44 height 13
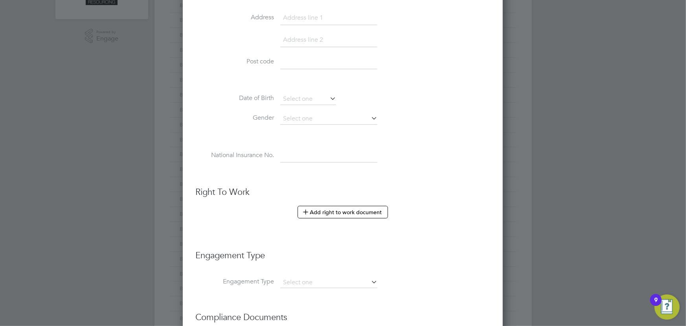
scroll to position [357, 0]
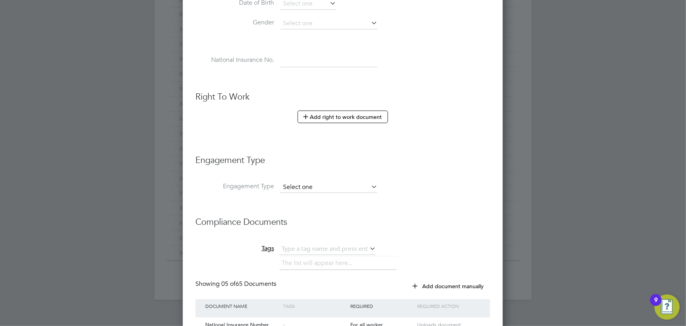
click at [311, 184] on input at bounding box center [328, 187] width 97 height 11
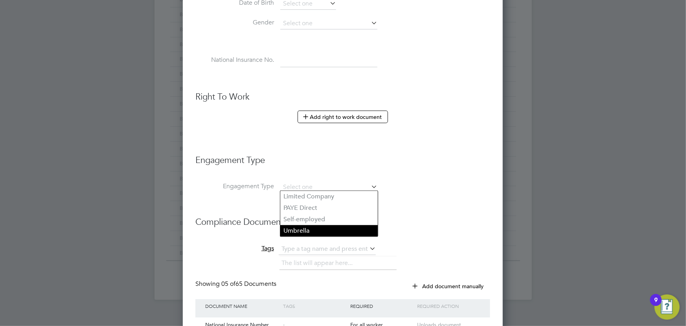
click at [305, 232] on li "Umbrella" at bounding box center [328, 230] width 97 height 11
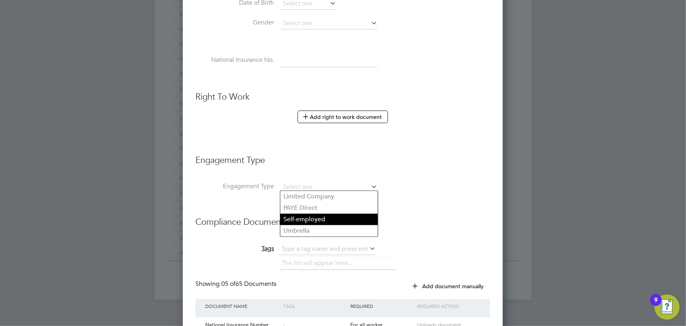
type input "Umbrella"
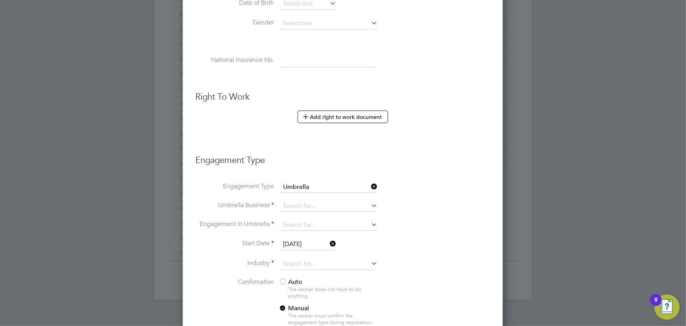
scroll to position [1095, 320]
click at [311, 219] on input at bounding box center [328, 224] width 97 height 11
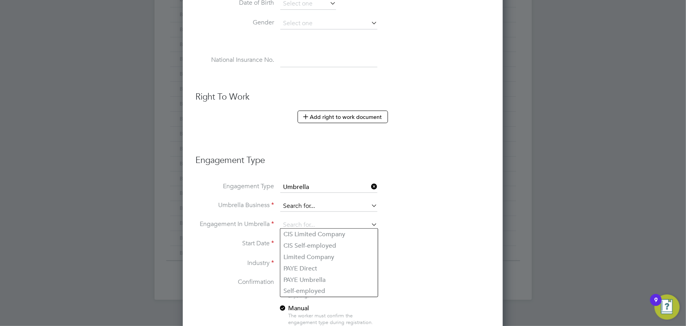
click at [296, 201] on input at bounding box center [328, 205] width 97 height 11
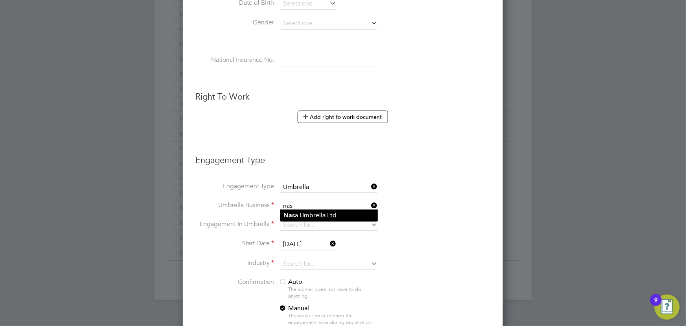
click at [305, 218] on li "Nas a Umbrella Ltd" at bounding box center [328, 215] width 97 height 11
type input "Nasa Umbrella Ltd"
click at [305, 220] on input at bounding box center [328, 224] width 97 height 11
click at [305, 275] on li "PAYE Umbrella" at bounding box center [328, 279] width 97 height 11
type input "PAYE Umbrella"
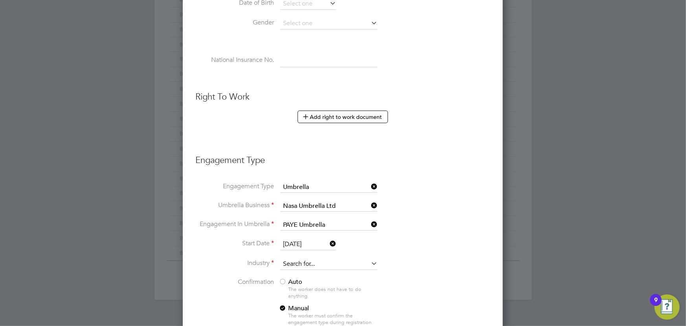
click at [298, 261] on input at bounding box center [328, 264] width 97 height 12
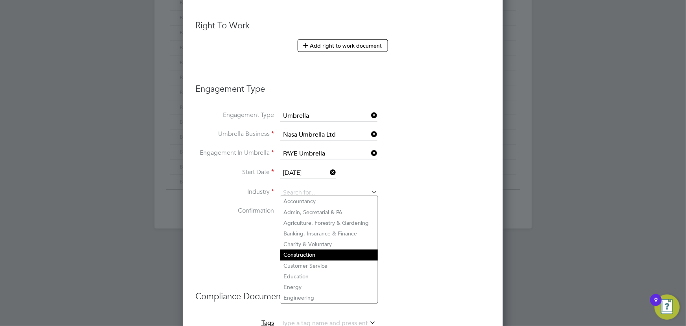
click at [299, 254] on li "Construction" at bounding box center [328, 254] width 97 height 11
type input "Construction"
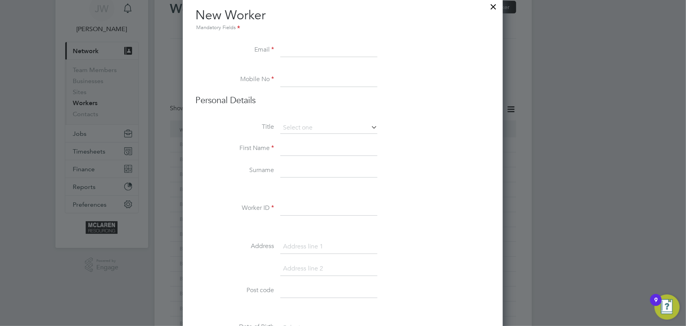
scroll to position [0, 0]
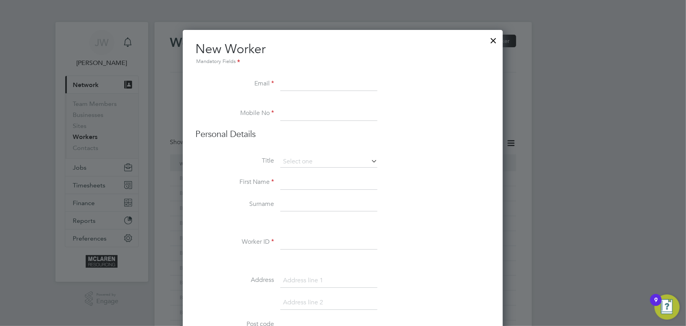
click at [297, 80] on input at bounding box center [328, 84] width 97 height 14
paste input "Mahmud720@outlook.com"
type input "Mahmud720@outlook.com"
paste input "+44 7881 667147"
click at [296, 112] on input "+44 7881 667147" at bounding box center [328, 114] width 97 height 14
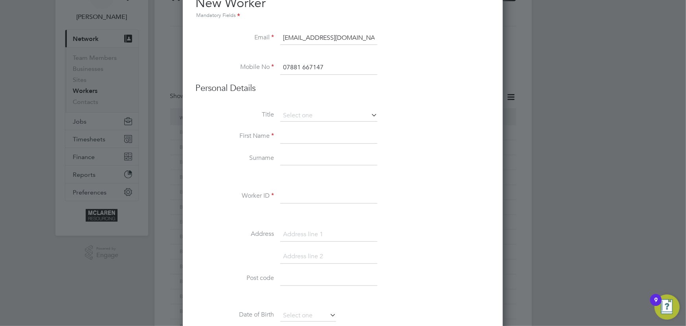
scroll to position [71, 0]
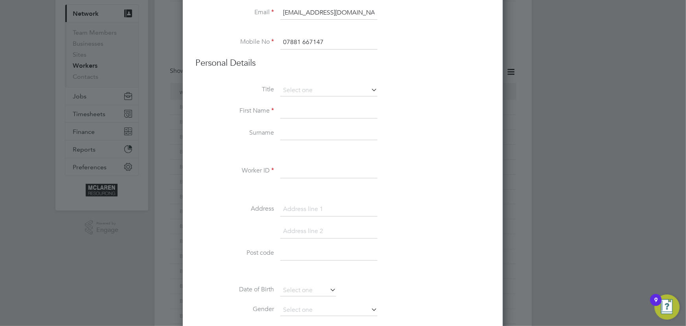
type input "07881 667147"
drag, startPoint x: 295, startPoint y: 110, endPoint x: 297, endPoint y: 105, distance: 5.3
click at [295, 110] on input at bounding box center [328, 111] width 97 height 14
type input "[PERSON_NAME]"
drag, startPoint x: 304, startPoint y: 132, endPoint x: 307, endPoint y: 125, distance: 7.0
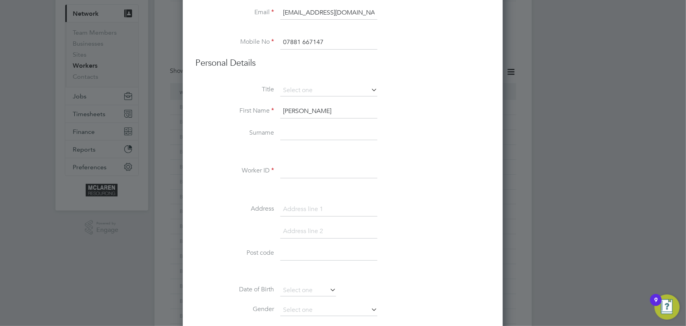
click at [304, 132] on input at bounding box center [328, 133] width 97 height 14
type input "Mia"
drag, startPoint x: 290, startPoint y: 169, endPoint x: 292, endPoint y: 163, distance: 6.4
click at [291, 169] on input at bounding box center [328, 171] width 97 height 14
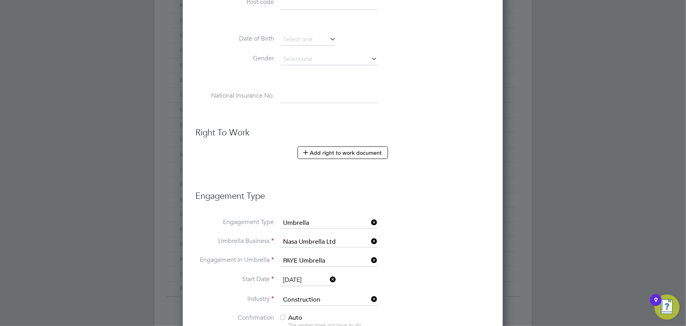
scroll to position [464, 0]
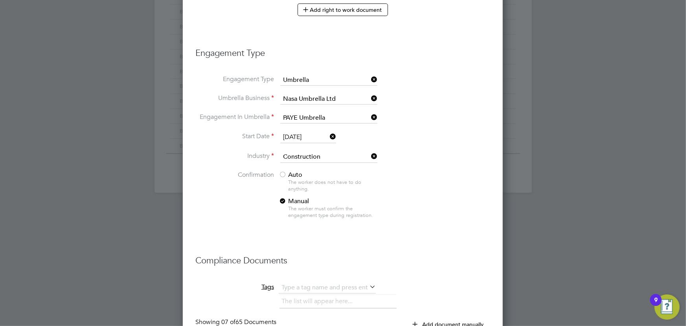
type input "BH-68276"
click at [284, 173] on div at bounding box center [283, 175] width 8 height 8
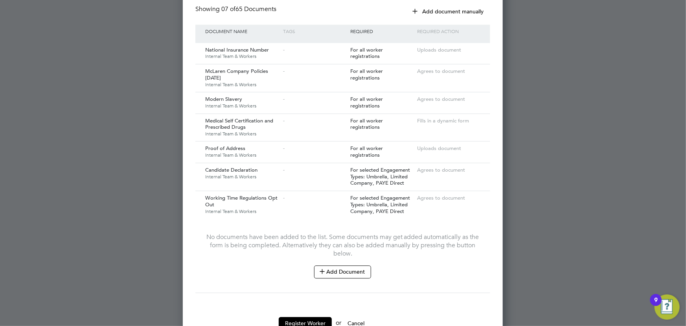
scroll to position [798, 0]
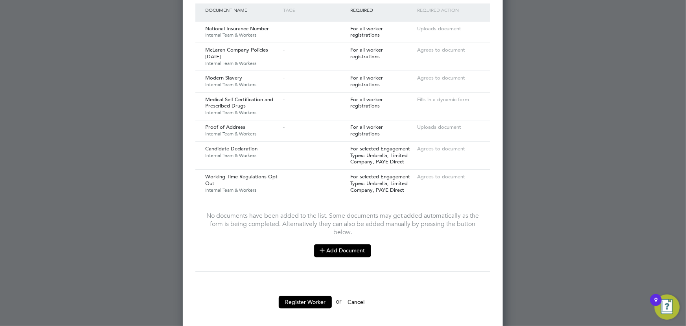
click at [359, 244] on button "Add Document" at bounding box center [342, 250] width 57 height 13
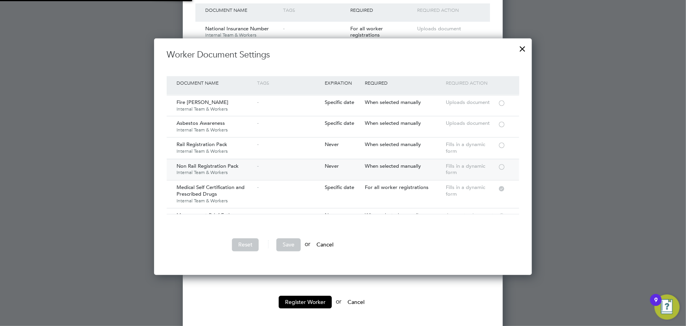
scroll to position [71, 0]
click at [502, 164] on div at bounding box center [502, 164] width 8 height 6
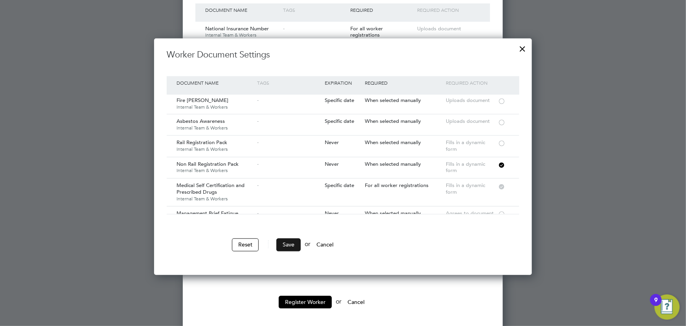
click at [291, 243] on button "Save" at bounding box center [288, 244] width 24 height 13
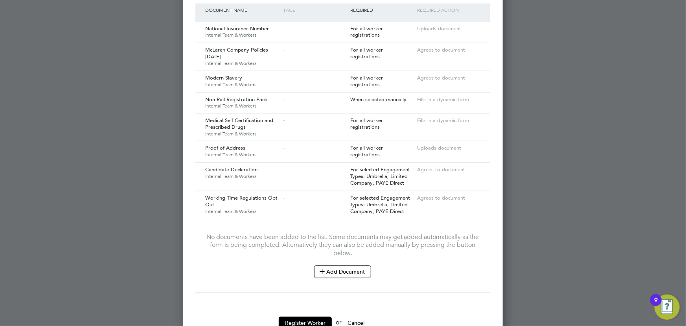
scroll to position [820, 0]
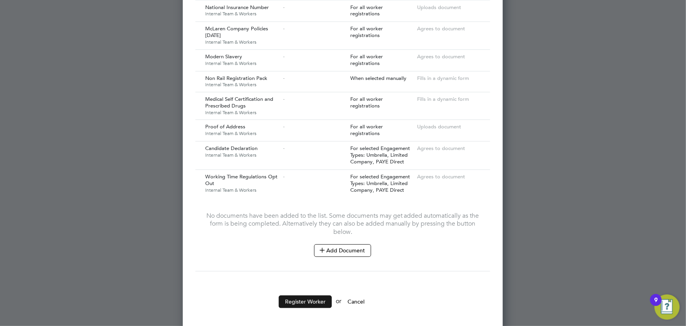
click at [311, 295] on button "Register Worker" at bounding box center [305, 301] width 53 height 13
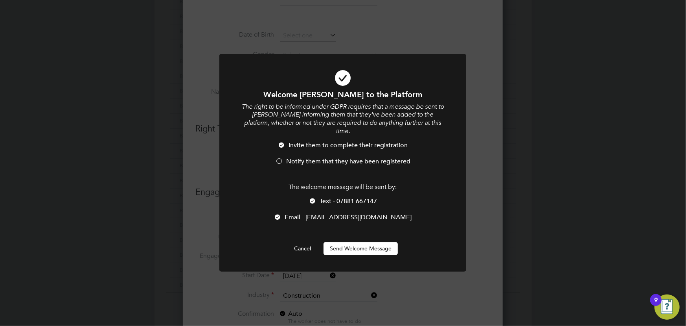
click at [358, 250] on button "Send Welcome Message" at bounding box center [361, 248] width 74 height 13
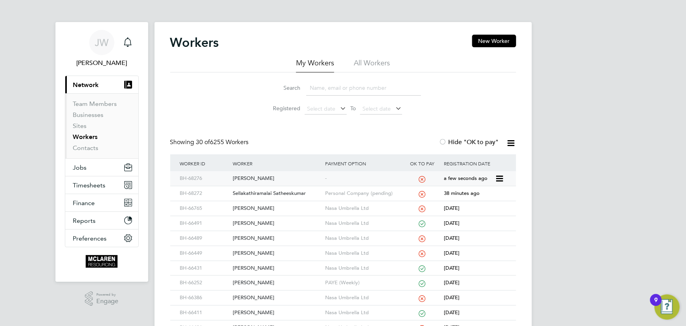
click at [269, 174] on div "Mohammed Mahmud Mia" at bounding box center [277, 178] width 92 height 15
click at [266, 177] on div "Mohammed Mahmud Mia" at bounding box center [277, 178] width 92 height 15
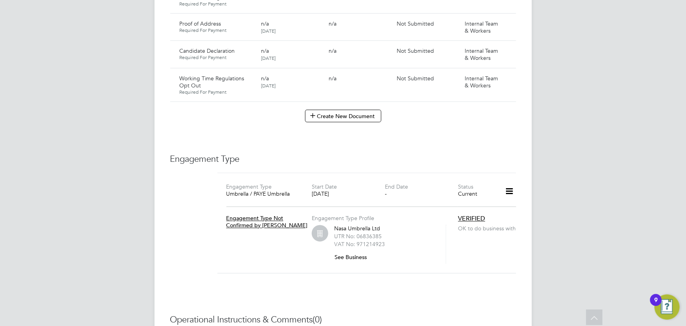
scroll to position [572, 0]
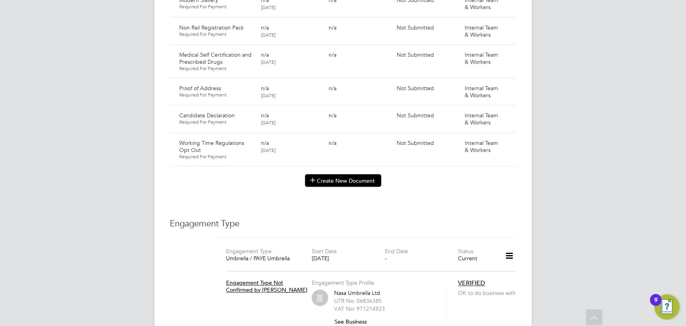
click at [348, 177] on button "Create New Document" at bounding box center [343, 180] width 76 height 13
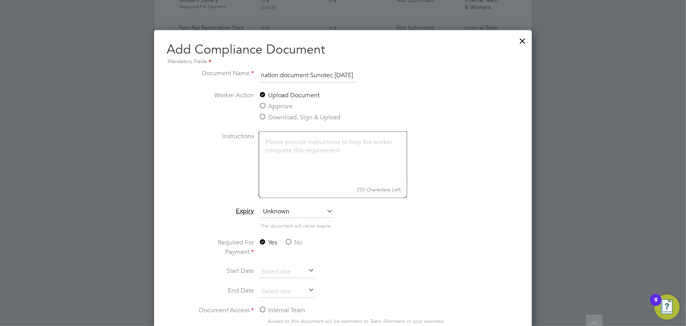
scroll to position [679, 0]
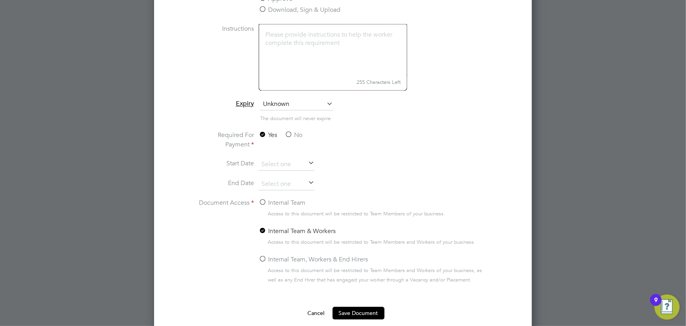
type input "Key information document Sunotec [DATE]"
click at [294, 134] on label "No" at bounding box center [294, 135] width 18 height 9
click at [0, 0] on input "No" at bounding box center [0, 0] width 0 height 0
click at [291, 198] on label "Internal Team" at bounding box center [282, 202] width 47 height 9
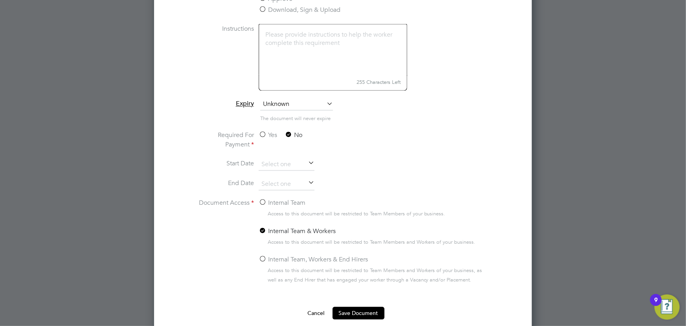
click at [0, 0] on input "Internal Team" at bounding box center [0, 0] width 0 height 0
click at [371, 311] on button "Save Document" at bounding box center [359, 313] width 52 height 13
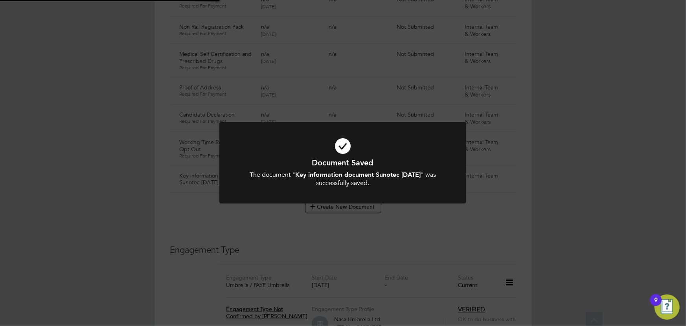
click at [592, 223] on div "Document Saved The document " Key information document Sunotec 24.8.25 " was su…" at bounding box center [343, 163] width 686 height 326
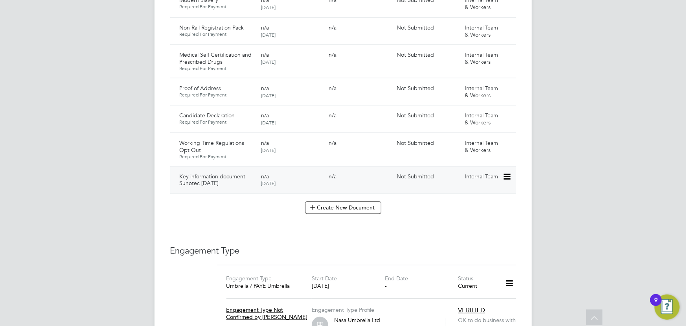
click at [508, 172] on icon at bounding box center [506, 176] width 8 height 9
click at [480, 196] on li "Submit Document" at bounding box center [482, 198] width 55 height 11
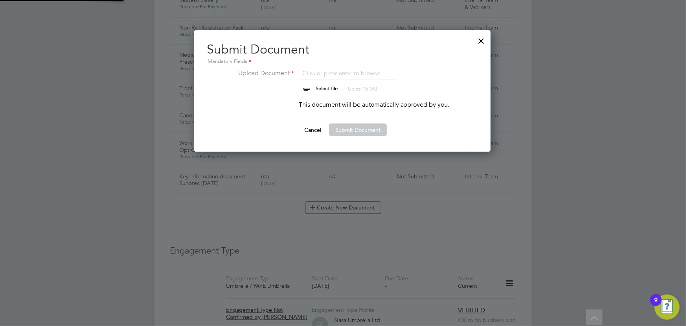
scroll to position [122, 297]
click at [320, 86] on input "file" at bounding box center [333, 80] width 123 height 24
type input "C:\fakepath\Key Information Document (Umbrella) 2025 Mohammed Mahmud Miah Sunot…"
click at [355, 134] on button "Submit Document" at bounding box center [358, 129] width 58 height 13
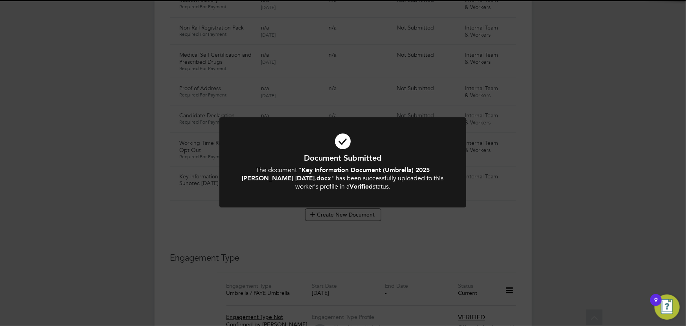
click at [627, 173] on div "Document Submitted The document " Key Information Document (Umbrella) 2025 Moha…" at bounding box center [343, 163] width 686 height 326
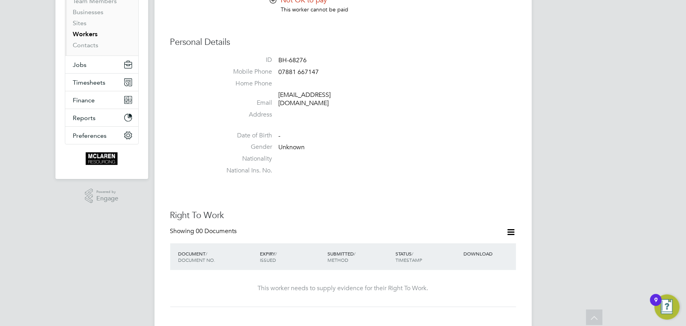
scroll to position [35, 0]
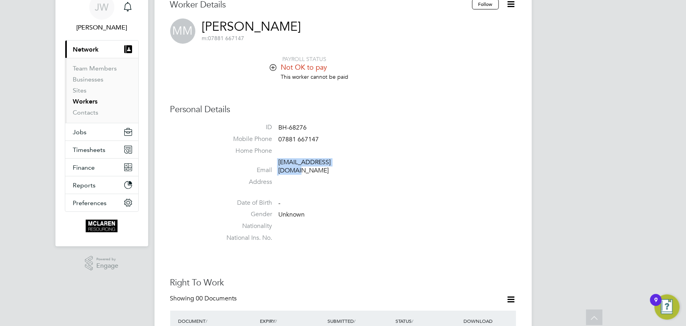
drag, startPoint x: 277, startPoint y: 162, endPoint x: 365, endPoint y: 164, distance: 88.1
click at [367, 164] on li "Email mahmud720@outlook.com" at bounding box center [366, 167] width 299 height 19
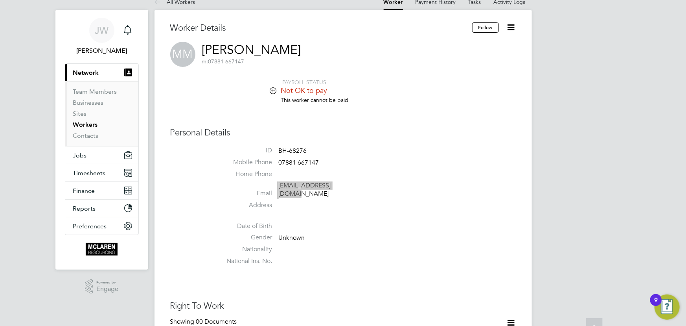
scroll to position [0, 0]
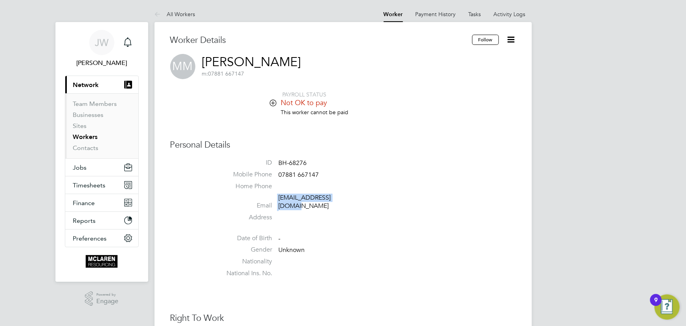
copy li "[EMAIL_ADDRESS][DOMAIN_NAME]"
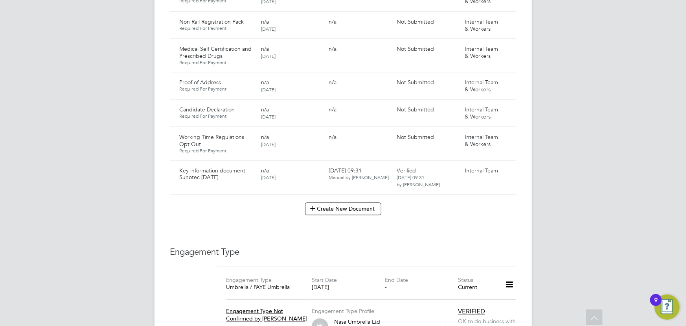
scroll to position [572, 0]
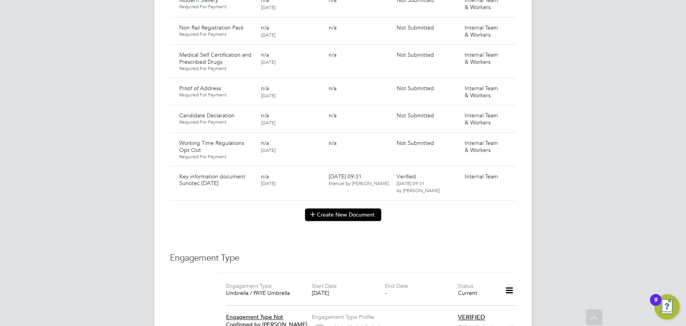
click at [341, 209] on button "Create New Document" at bounding box center [343, 214] width 76 height 13
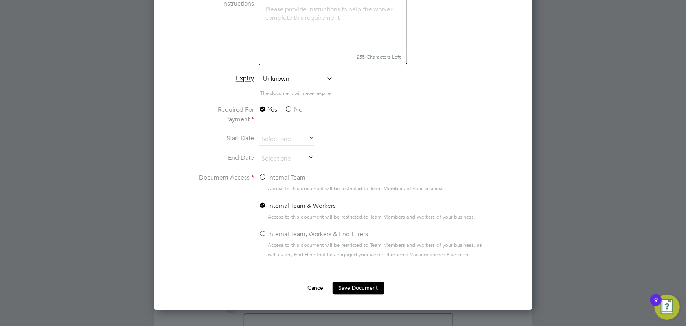
scroll to position [715, 0]
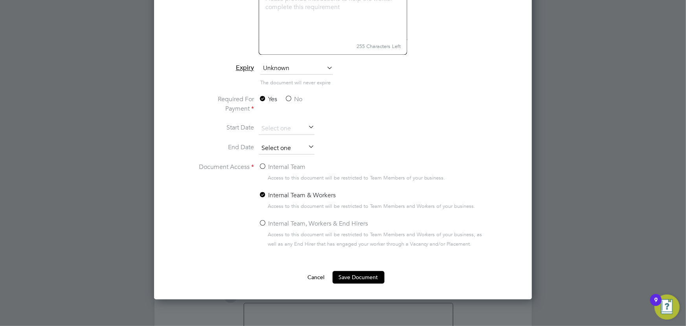
type input "SIA Security Guard"
click at [289, 147] on input at bounding box center [287, 149] width 56 height 12
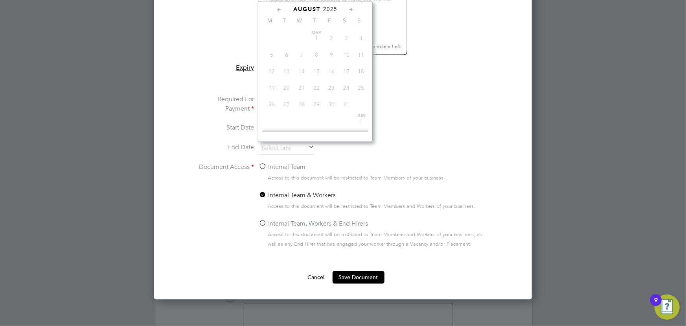
scroll to position [301, 0]
click at [329, 8] on span "2025" at bounding box center [330, 9] width 14 height 7
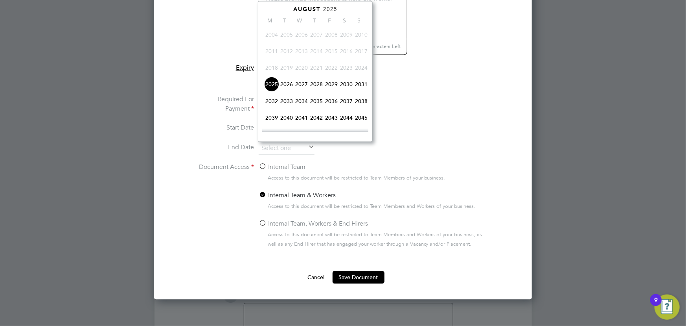
click at [285, 85] on span "2026" at bounding box center [286, 84] width 15 height 15
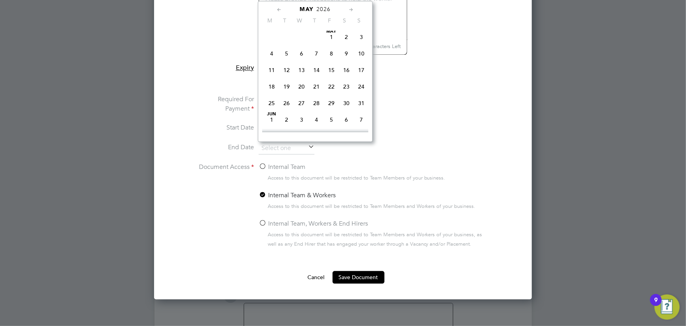
scroll to position [173, 0]
click at [360, 48] on span "3" at bounding box center [361, 48] width 15 height 15
type input "[DATE]"
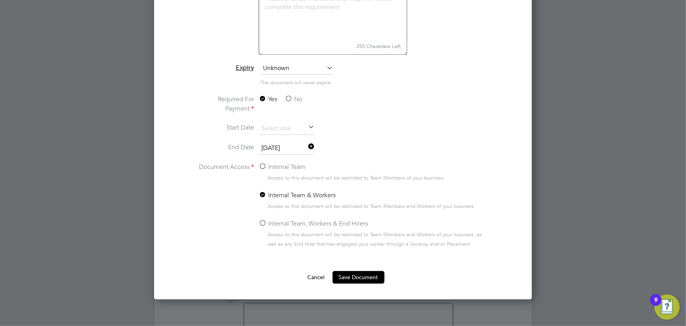
scroll to position [786, 0]
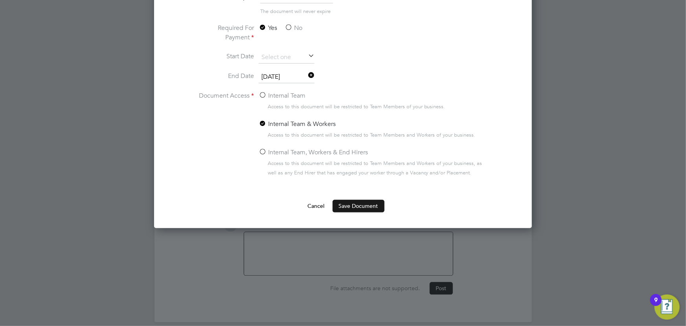
click at [367, 204] on button "Save Document" at bounding box center [359, 205] width 52 height 13
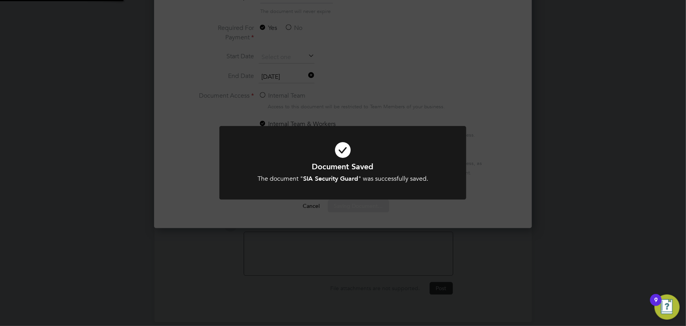
click at [587, 169] on div "Document Saved The document " SIA Security Guard " was successfully saved. Canc…" at bounding box center [343, 163] width 686 height 326
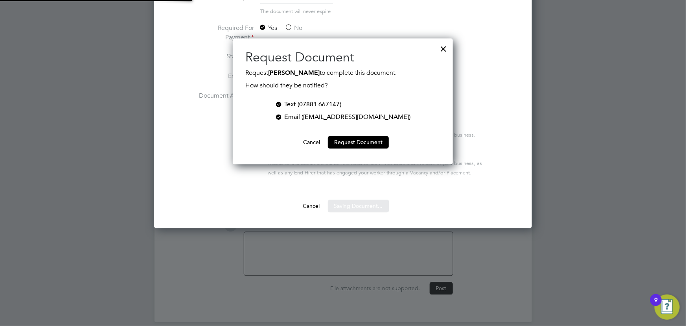
scroll to position [126, 220]
click at [307, 140] on button "Cancel" at bounding box center [311, 142] width 29 height 13
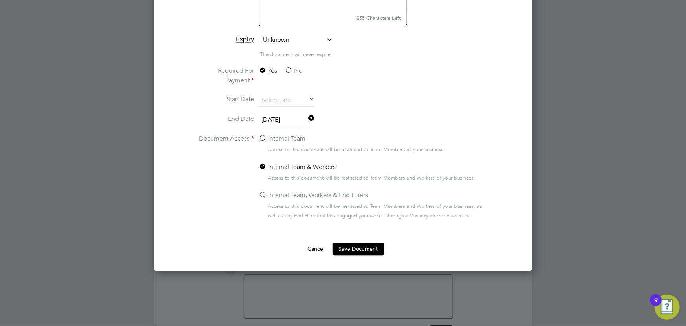
scroll to position [679, 0]
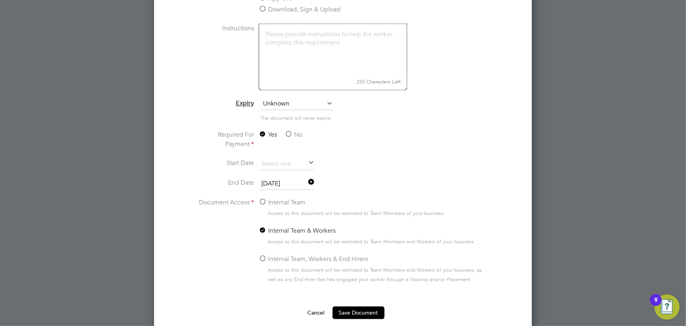
click at [314, 311] on button "Cancel" at bounding box center [316, 312] width 29 height 13
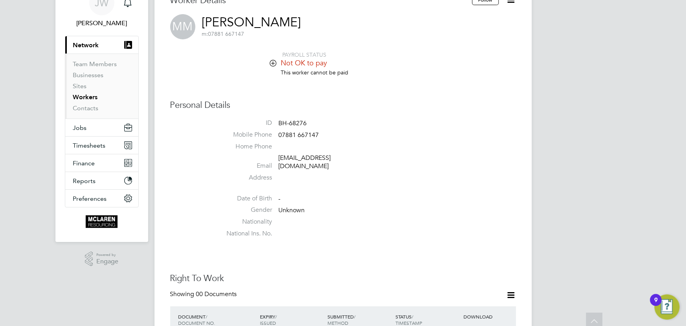
scroll to position [0, 0]
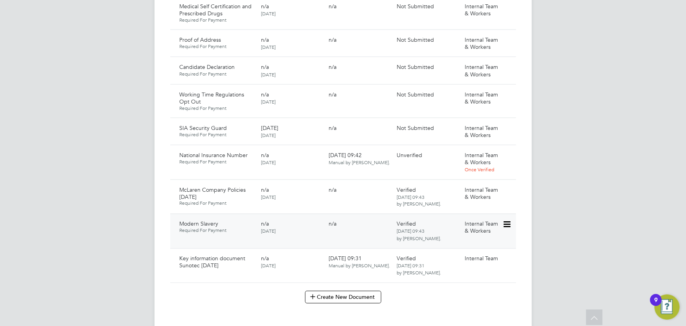
scroll to position [464, 0]
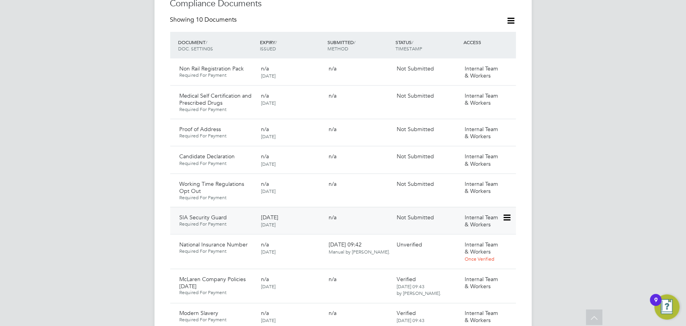
click at [507, 213] on icon at bounding box center [506, 217] width 8 height 9
click at [477, 235] on li "Submit Document" at bounding box center [481, 238] width 58 height 11
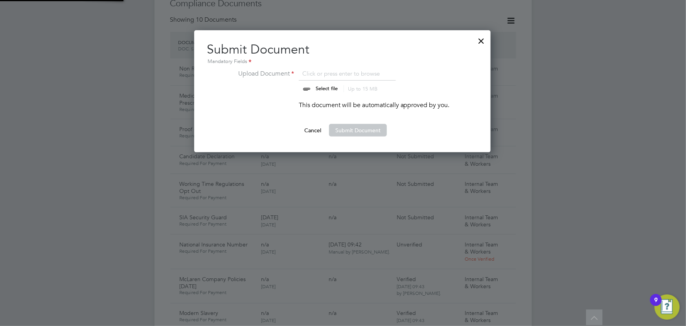
scroll to position [122, 297]
click at [325, 86] on input "file" at bounding box center [333, 81] width 123 height 24
click at [320, 88] on input "file" at bounding box center [333, 81] width 123 height 24
type input "C:\fakepath\[PERSON_NAME] [PERSON_NAME].JPEG"
click at [346, 126] on button "Submit Document" at bounding box center [358, 130] width 58 height 13
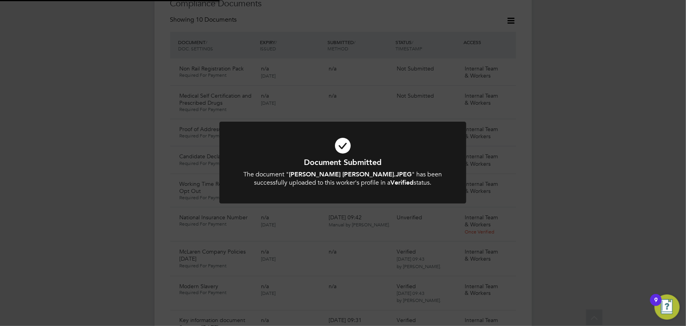
click at [599, 125] on div "Document Submitted The document " [PERSON_NAME] [PERSON_NAME].JPEG " has been s…" at bounding box center [343, 163] width 686 height 326
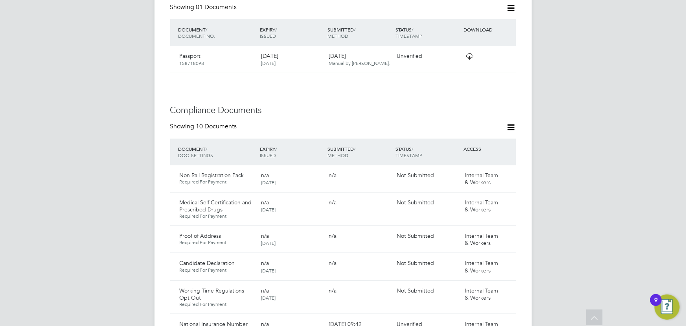
scroll to position [214, 0]
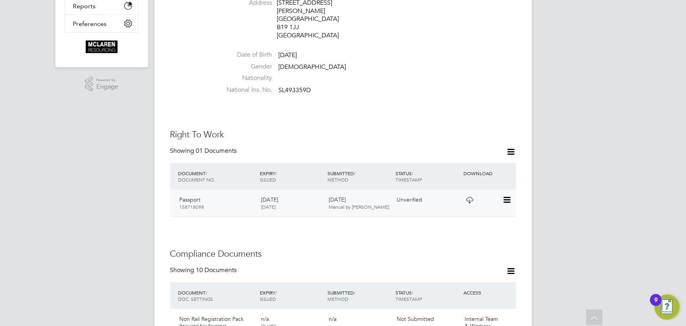
click at [507, 195] on icon at bounding box center [506, 199] width 8 height 9
click at [473, 242] on li "View Details" at bounding box center [481, 239] width 58 height 11
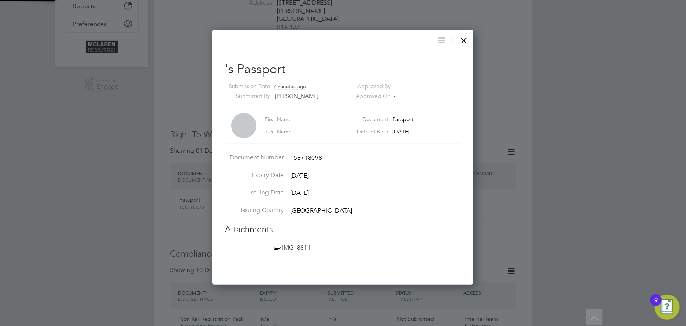
scroll to position [254, 261]
click at [292, 246] on span "IMG_8811" at bounding box center [291, 247] width 39 height 8
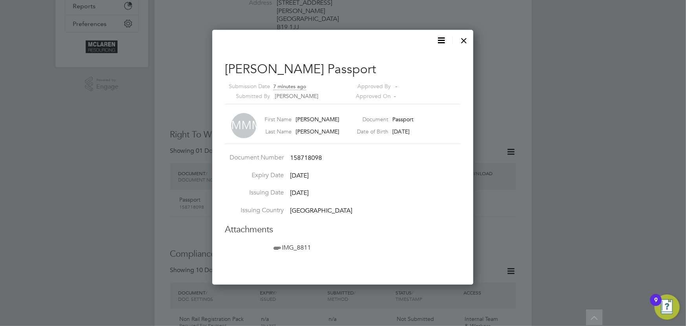
click at [464, 37] on div at bounding box center [464, 38] width 14 height 14
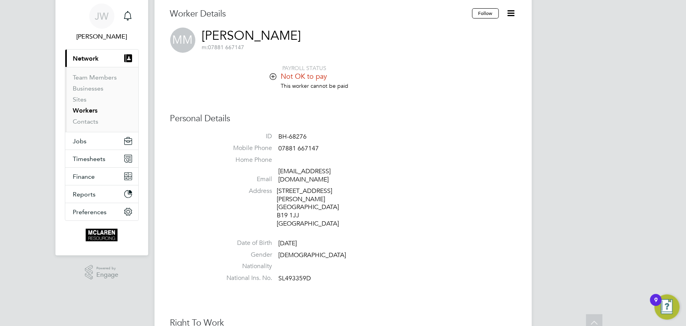
scroll to position [0, 0]
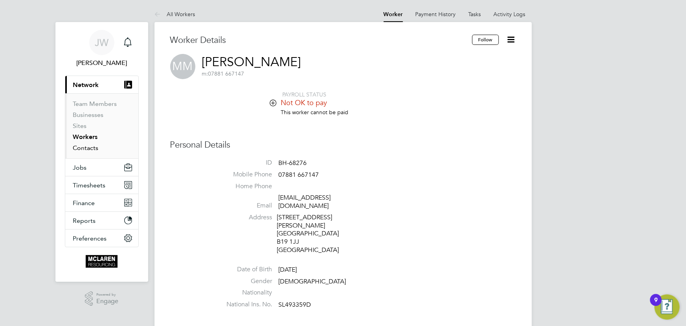
click at [89, 147] on link "Contacts" at bounding box center [86, 147] width 26 height 7
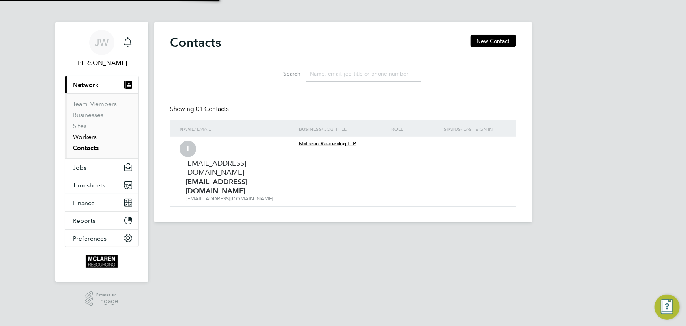
click at [89, 137] on link "Workers" at bounding box center [85, 136] width 24 height 7
